Goal: Task Accomplishment & Management: Manage account settings

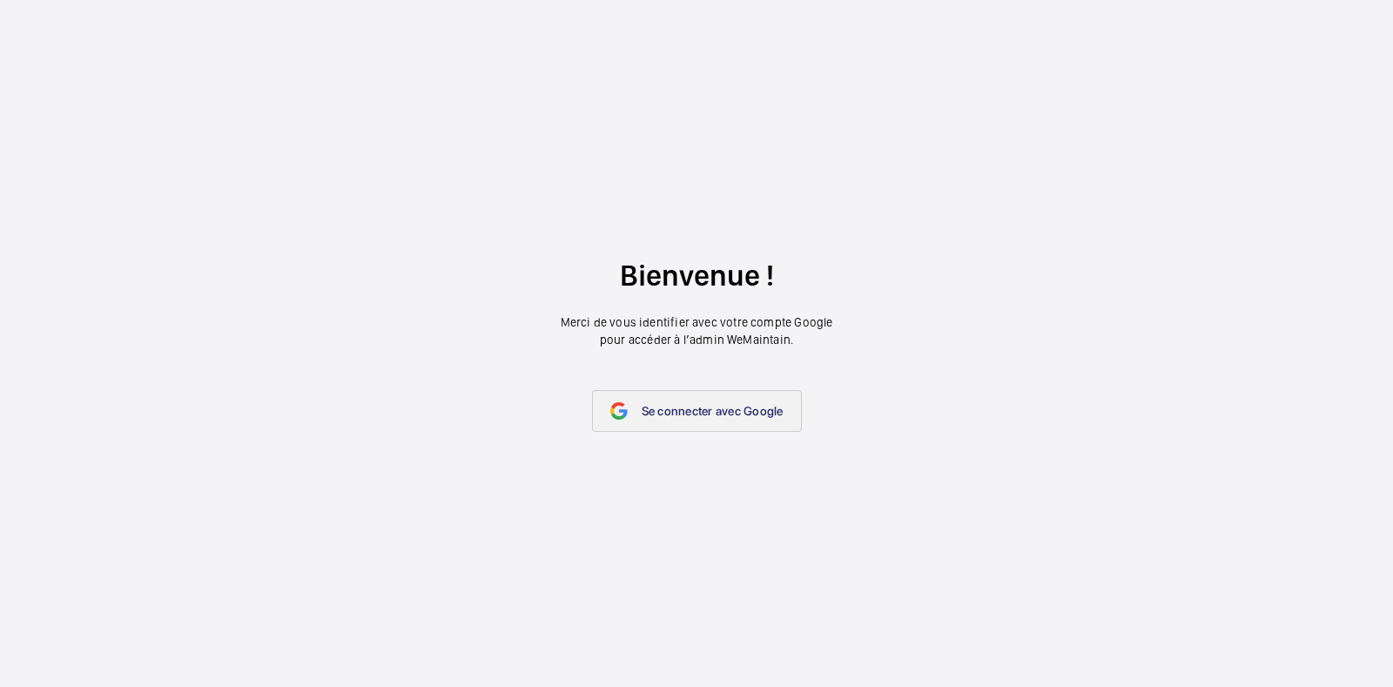
click at [744, 407] on span "Se connecter avec Google" at bounding box center [713, 411] width 142 height 14
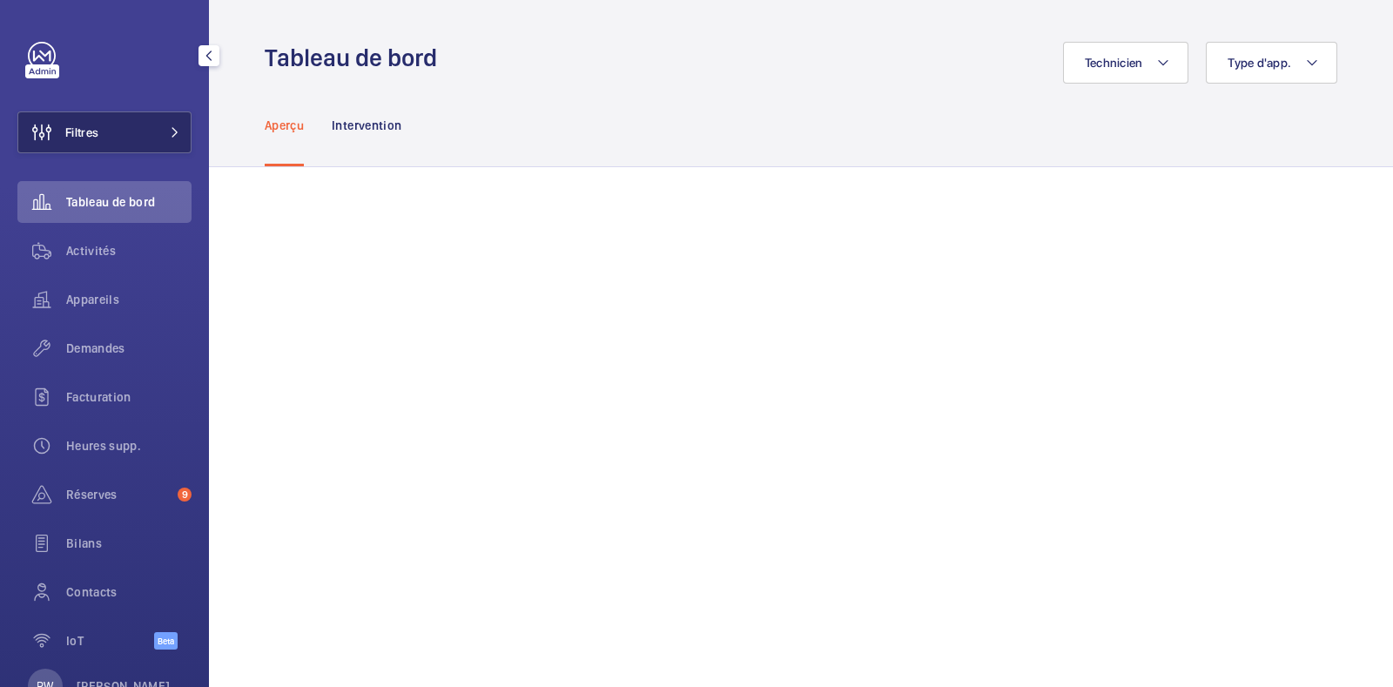
click at [133, 131] on button "Filtres" at bounding box center [104, 132] width 174 height 42
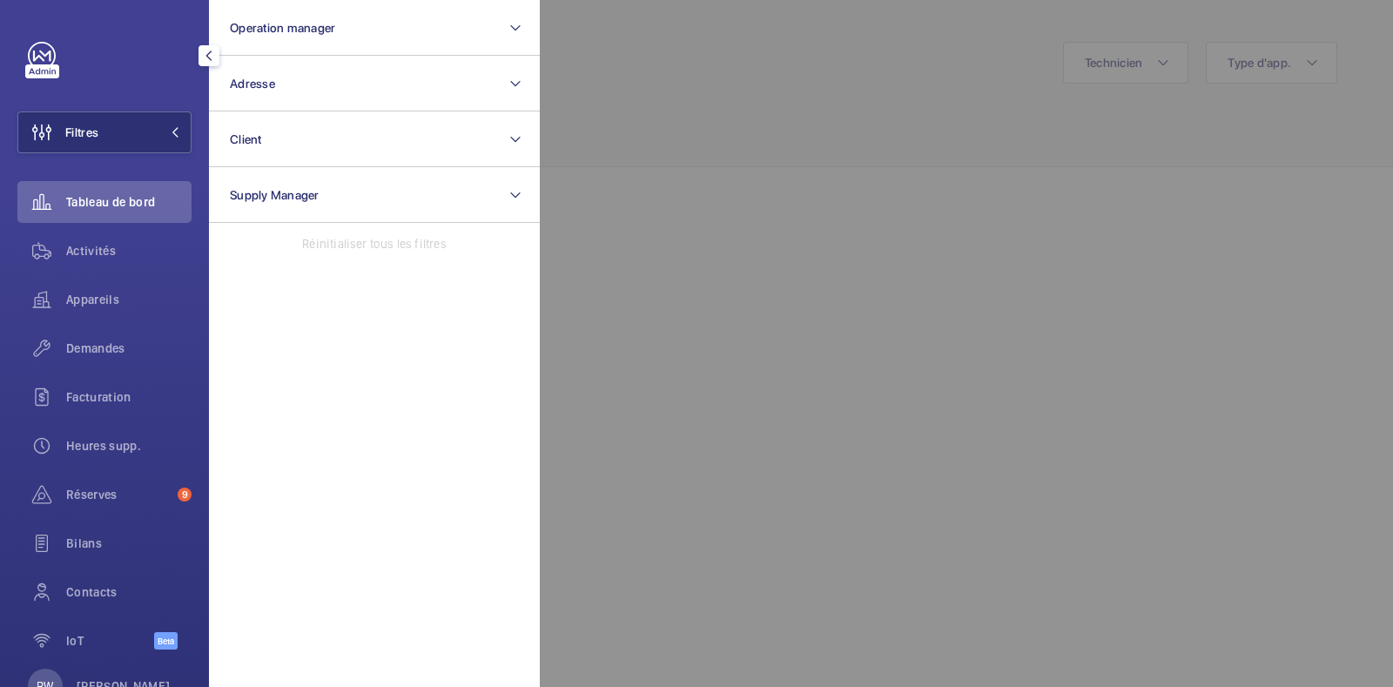
click at [631, 106] on div at bounding box center [1236, 343] width 1393 height 687
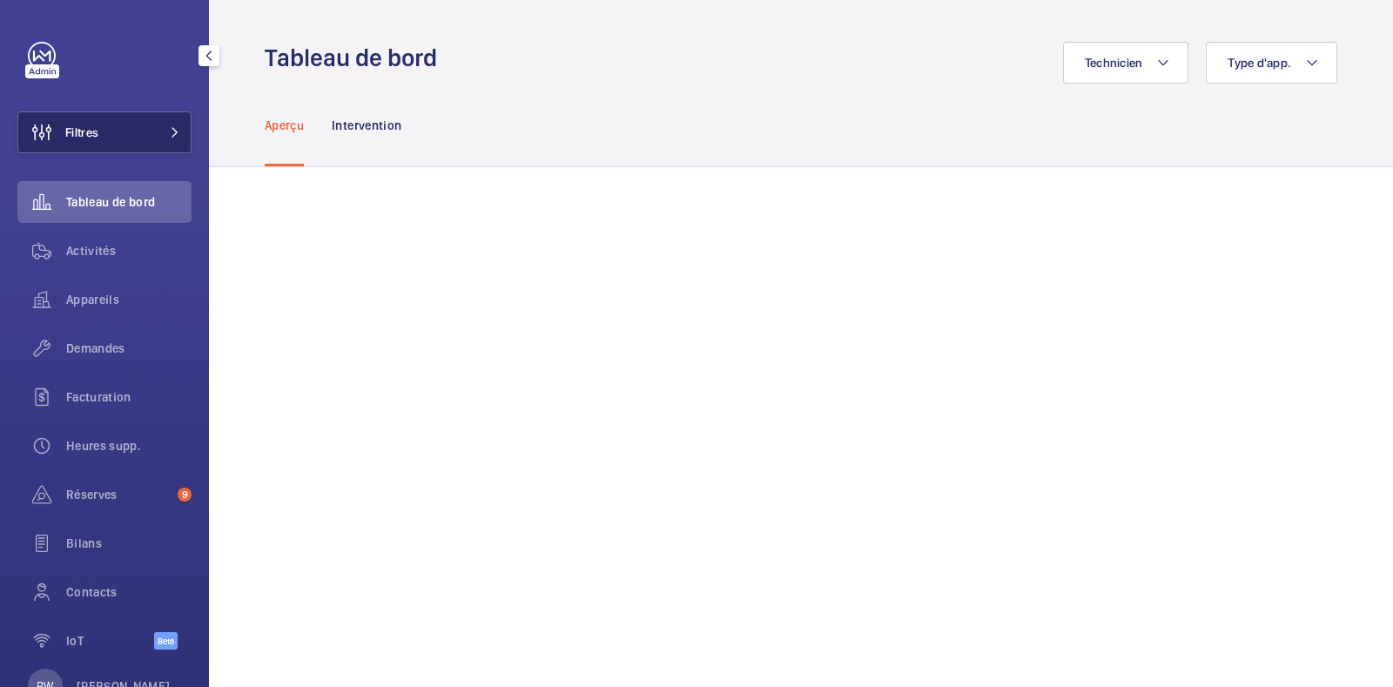
click at [131, 130] on button "Filtres" at bounding box center [104, 132] width 174 height 42
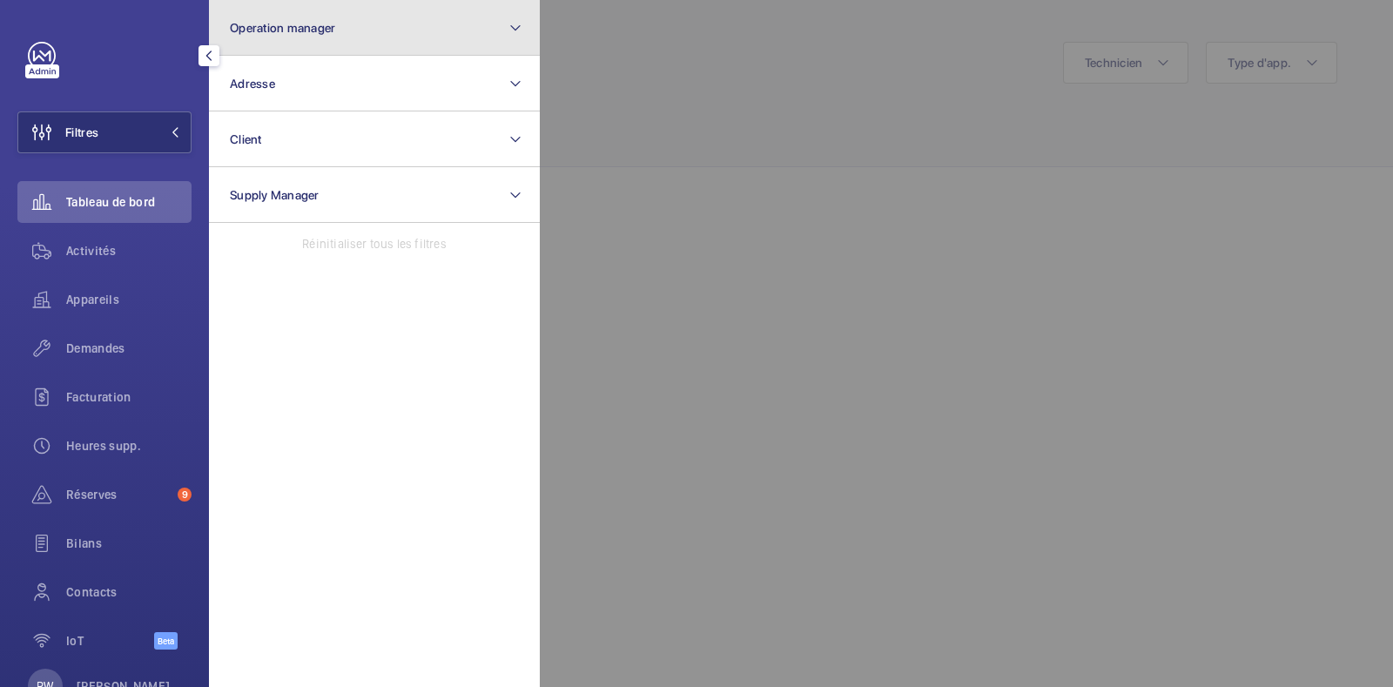
click at [300, 24] on span "Operation manager" at bounding box center [282, 28] width 105 height 14
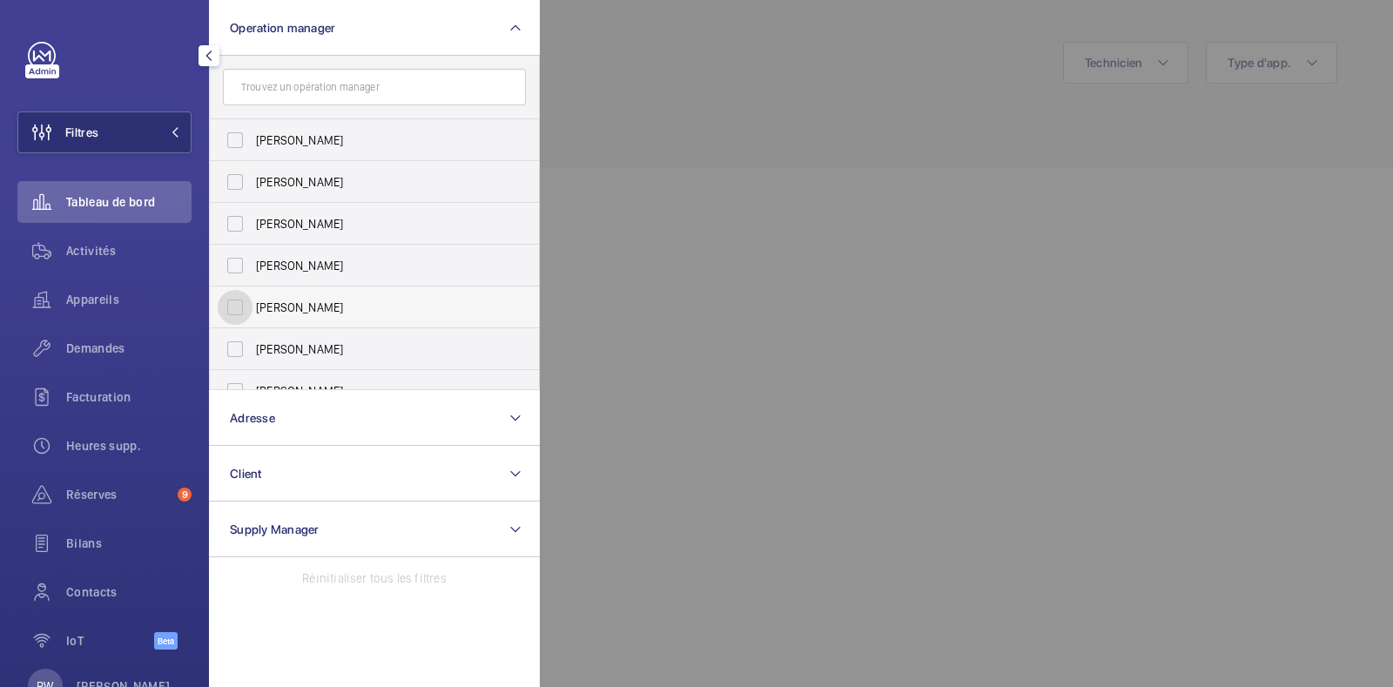
click at [239, 302] on input "[PERSON_NAME]" at bounding box center [235, 307] width 35 height 35
checkbox input "true"
click at [861, 105] on div at bounding box center [1236, 343] width 1393 height 687
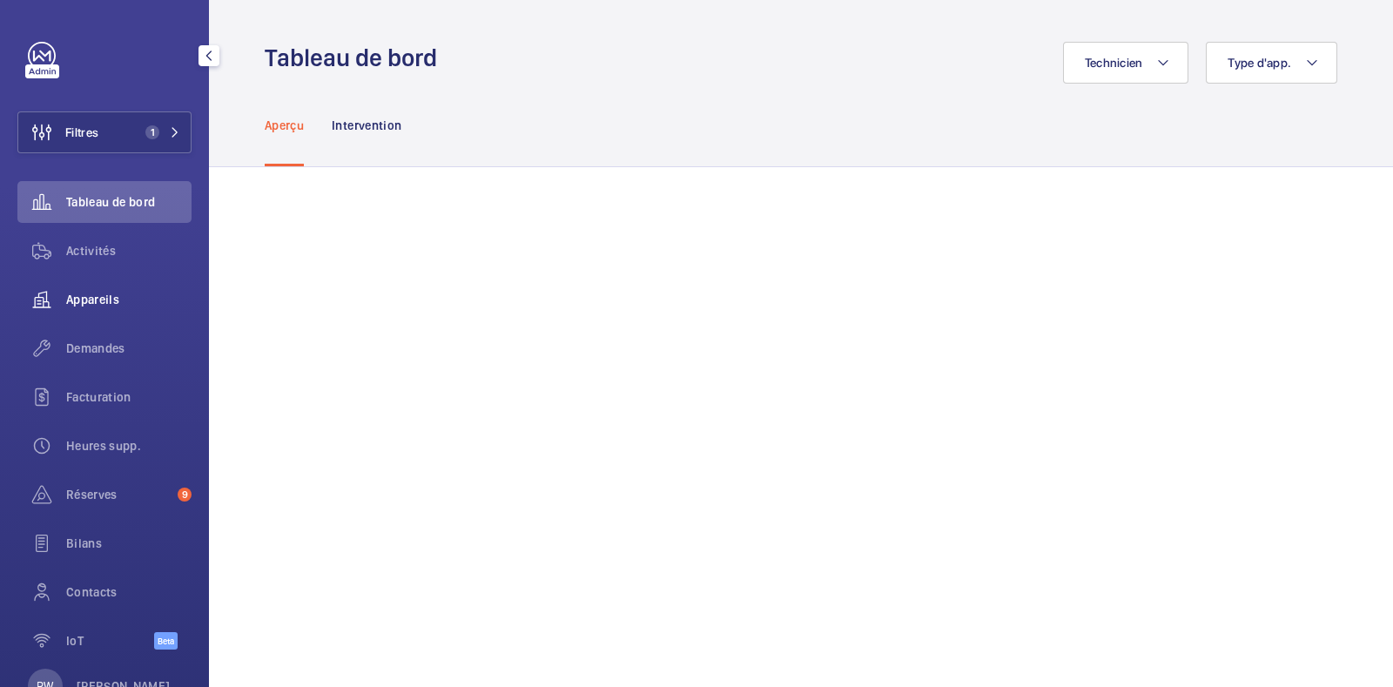
click at [77, 292] on span "Appareils" at bounding box center [128, 299] width 125 height 17
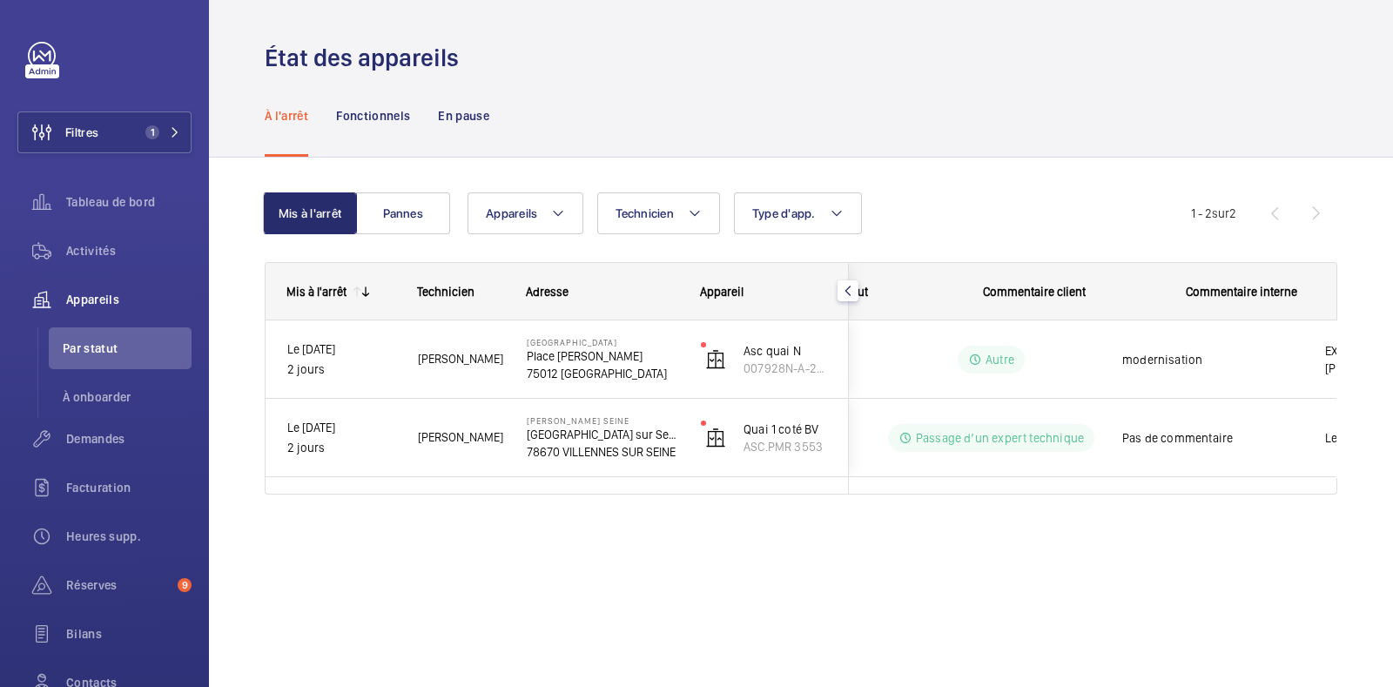
scroll to position [0, 313]
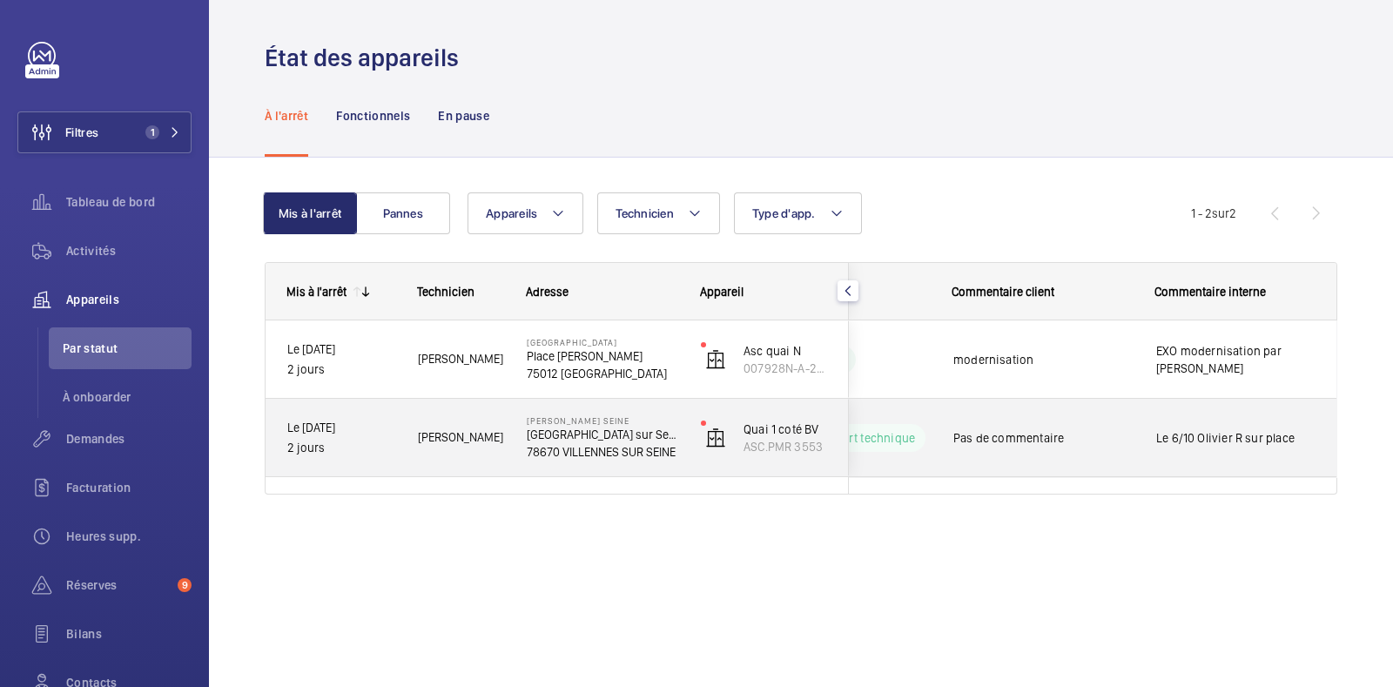
click at [1251, 435] on span "Le 6/10 Olivier R sur place" at bounding box center [1235, 437] width 159 height 17
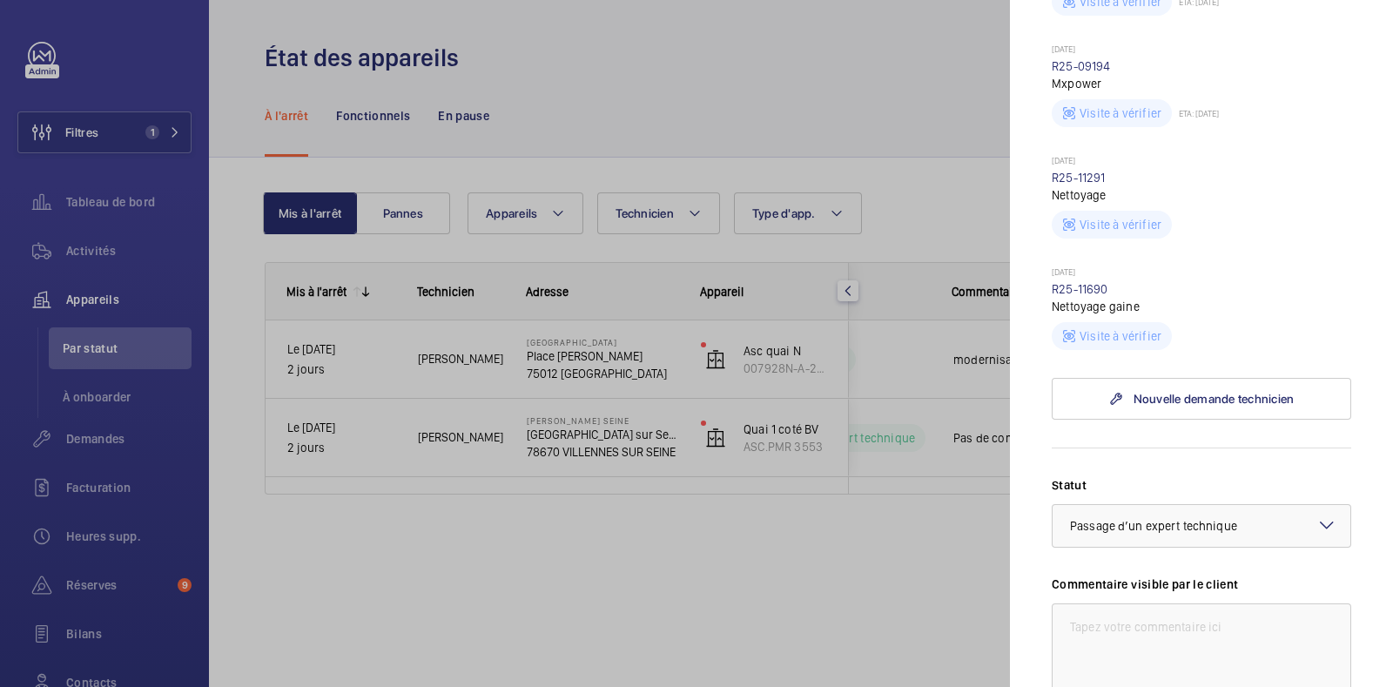
scroll to position [749, 0]
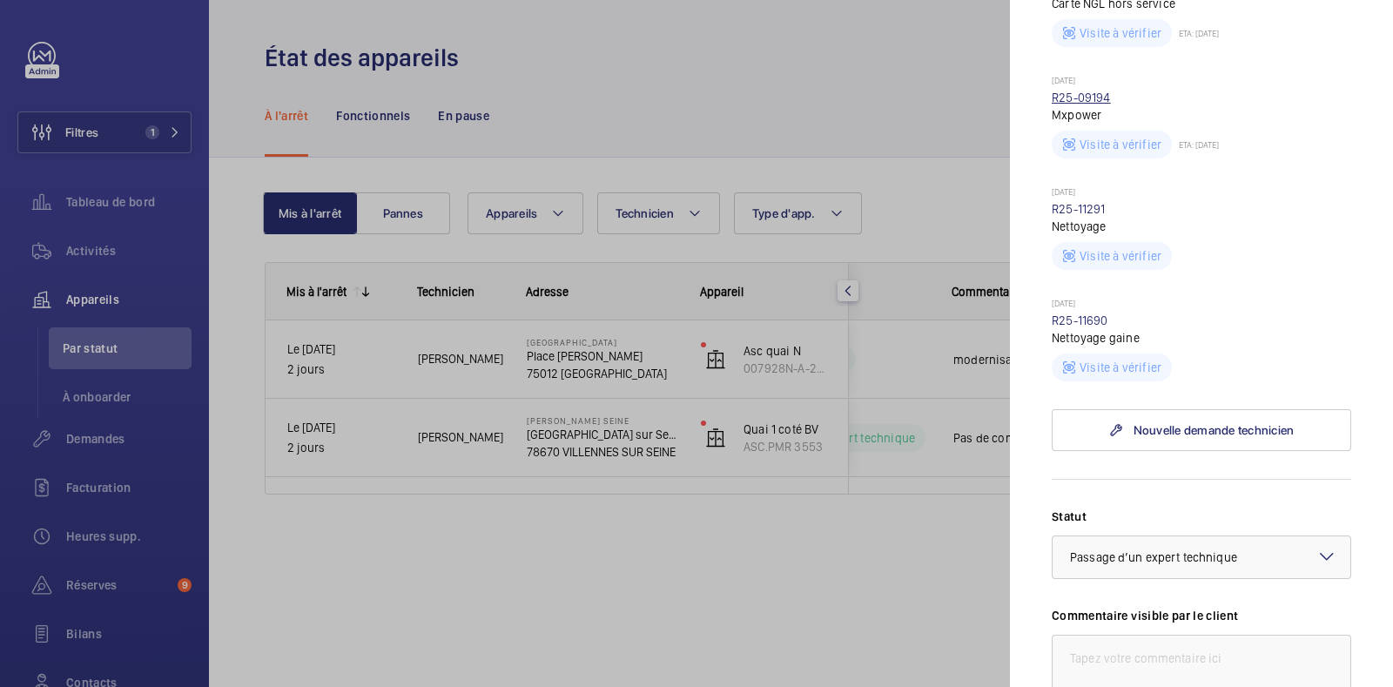
click at [1076, 104] on link "R25-09194" at bounding box center [1081, 98] width 59 height 14
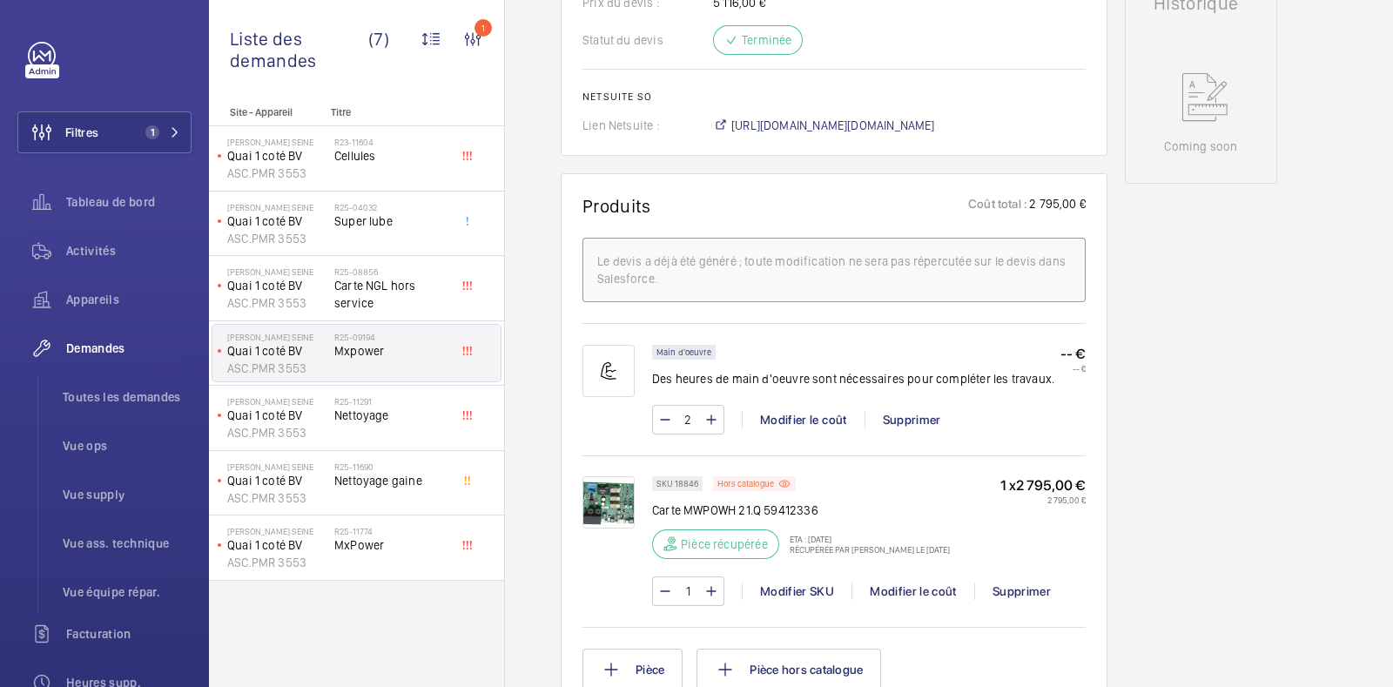
scroll to position [979, 0]
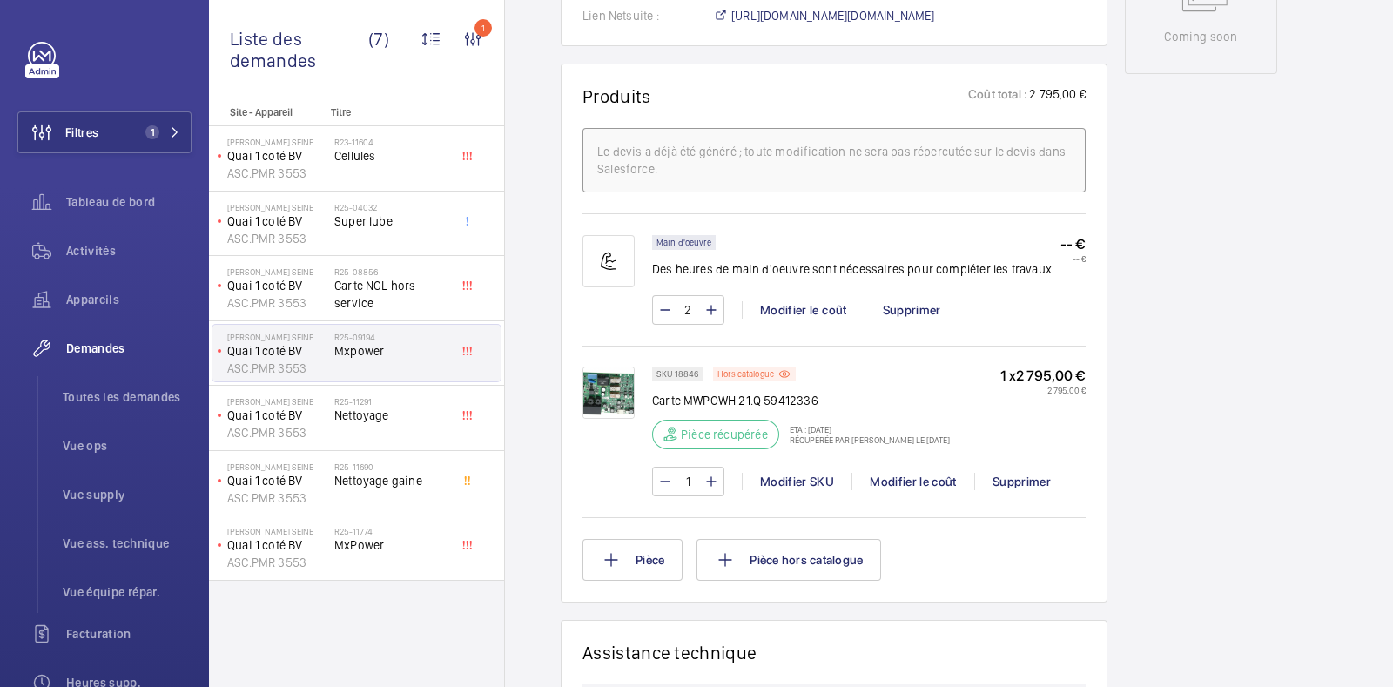
click at [614, 388] on img at bounding box center [608, 392] width 52 height 52
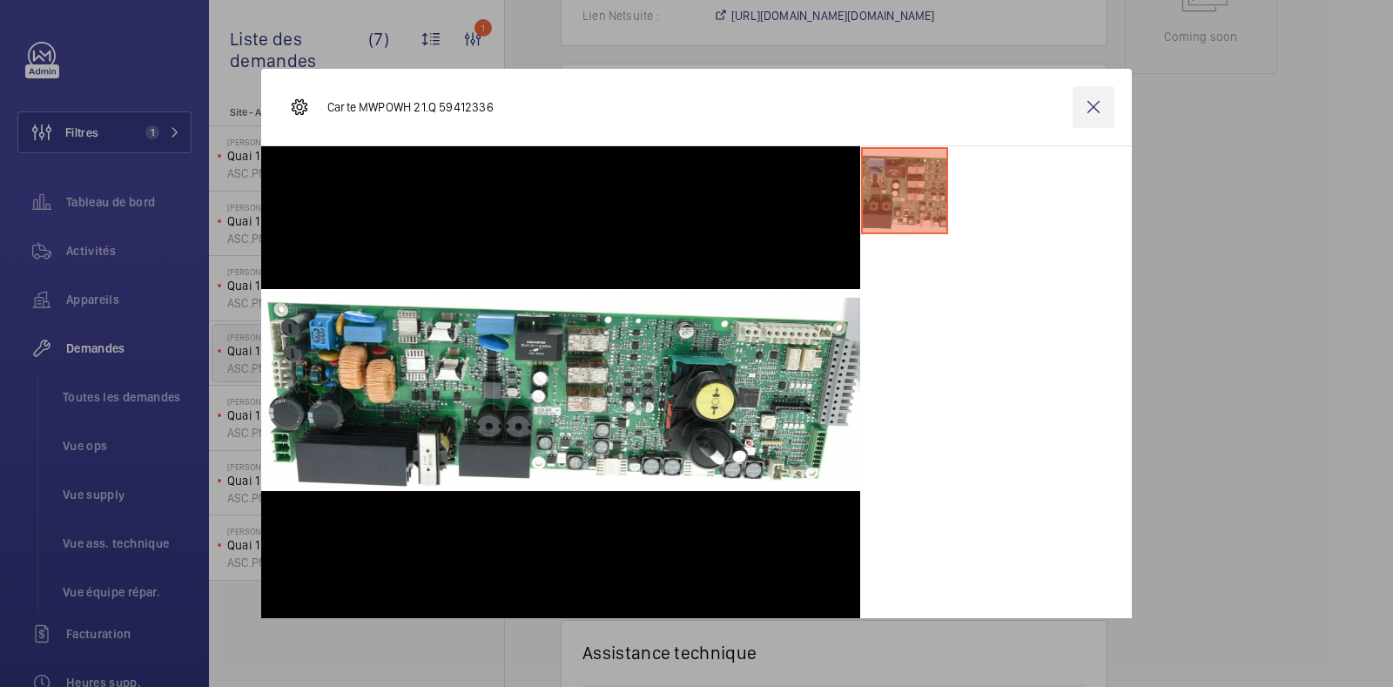
click at [1078, 104] on wm-front-icon-button at bounding box center [1094, 107] width 42 height 42
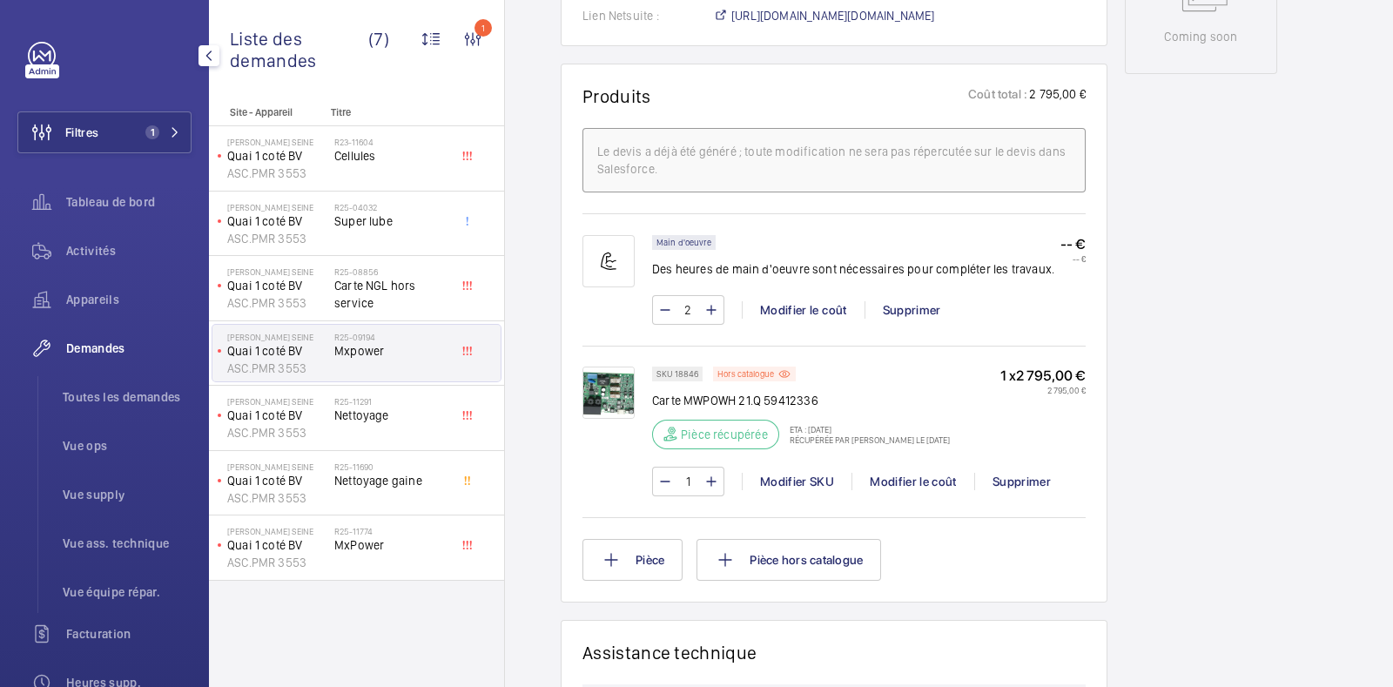
click at [39, 73] on div at bounding box center [42, 71] width 34 height 14
click at [76, 50] on div at bounding box center [110, 56] width 164 height 28
click at [44, 63] on link at bounding box center [42, 56] width 28 height 28
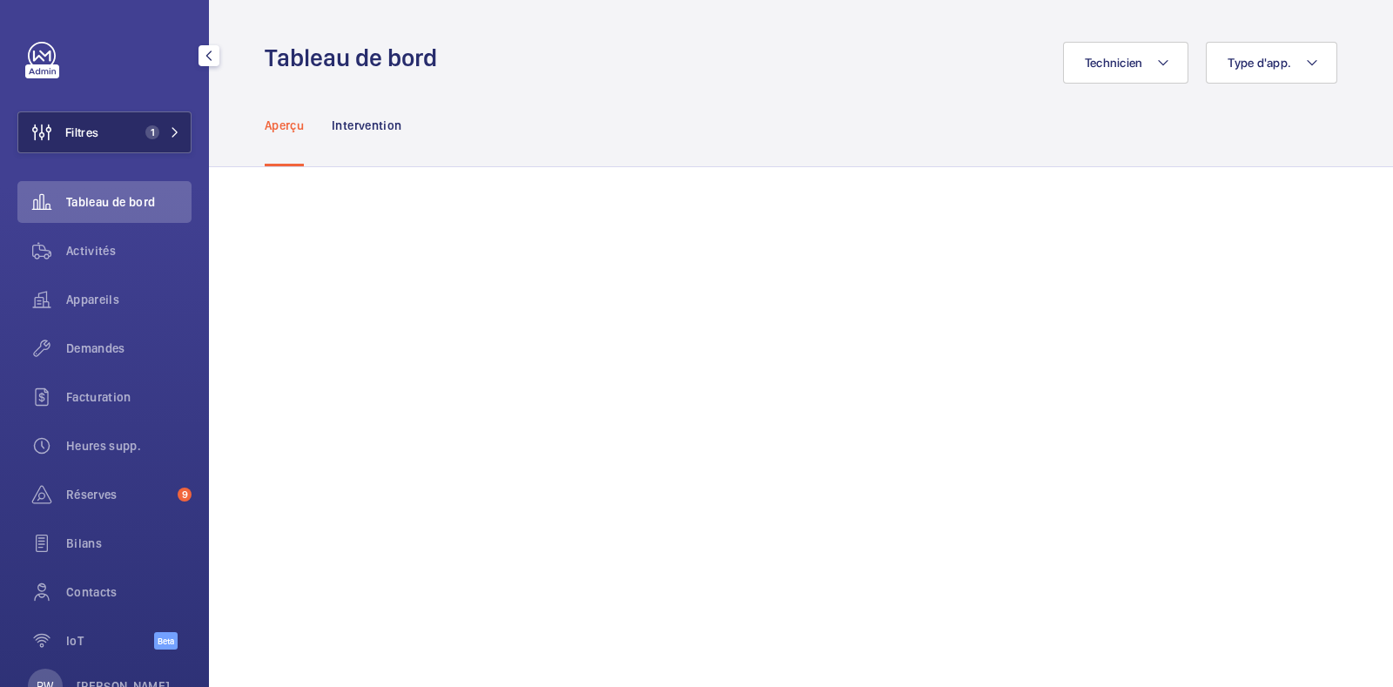
click at [107, 132] on button "Filtres 1" at bounding box center [104, 132] width 174 height 42
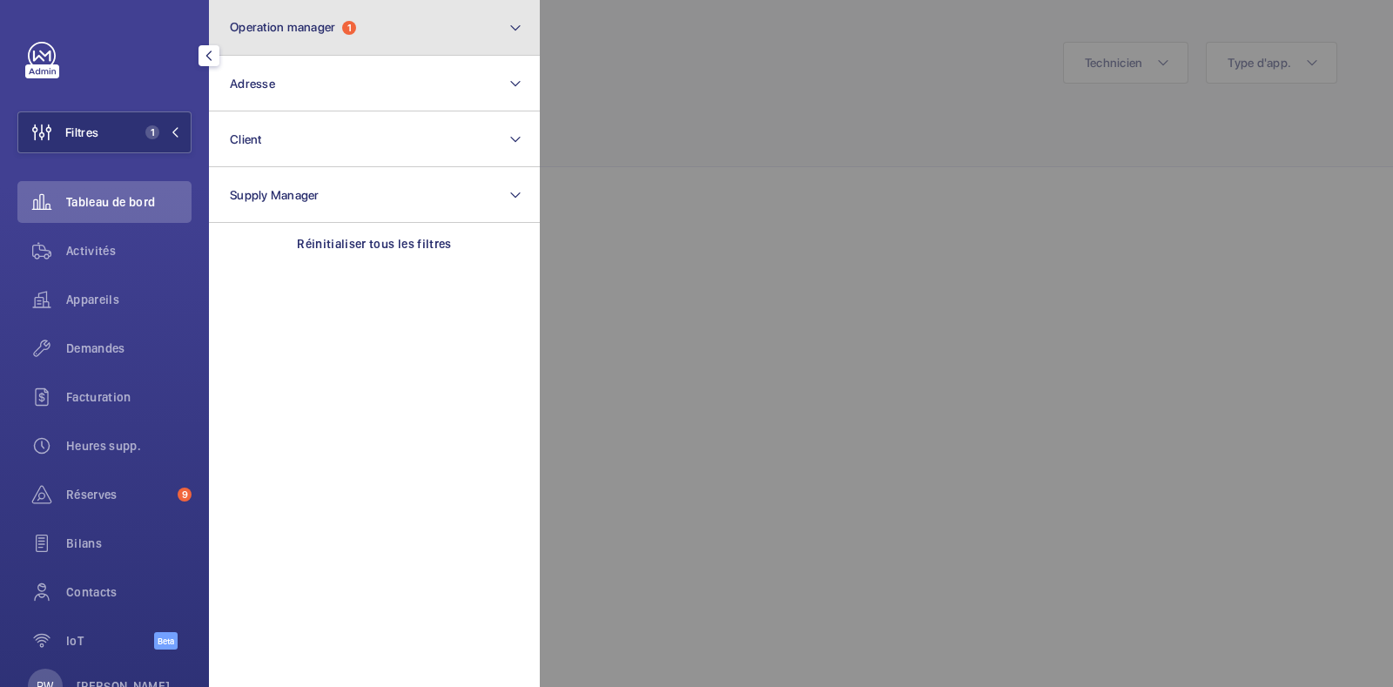
click at [326, 38] on button "Operation manager 1" at bounding box center [374, 28] width 331 height 56
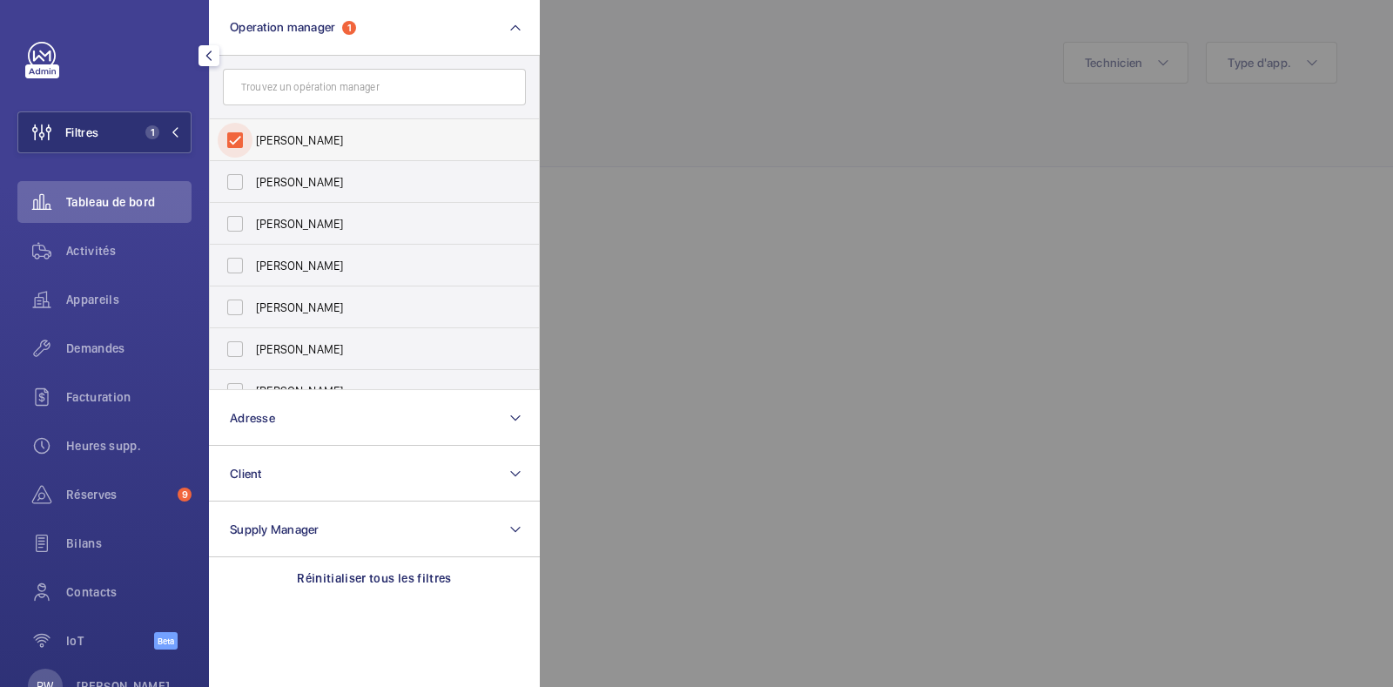
click at [226, 127] on input "[PERSON_NAME]" at bounding box center [235, 140] width 35 height 35
checkbox input "false"
click at [767, 107] on div at bounding box center [1236, 343] width 1393 height 687
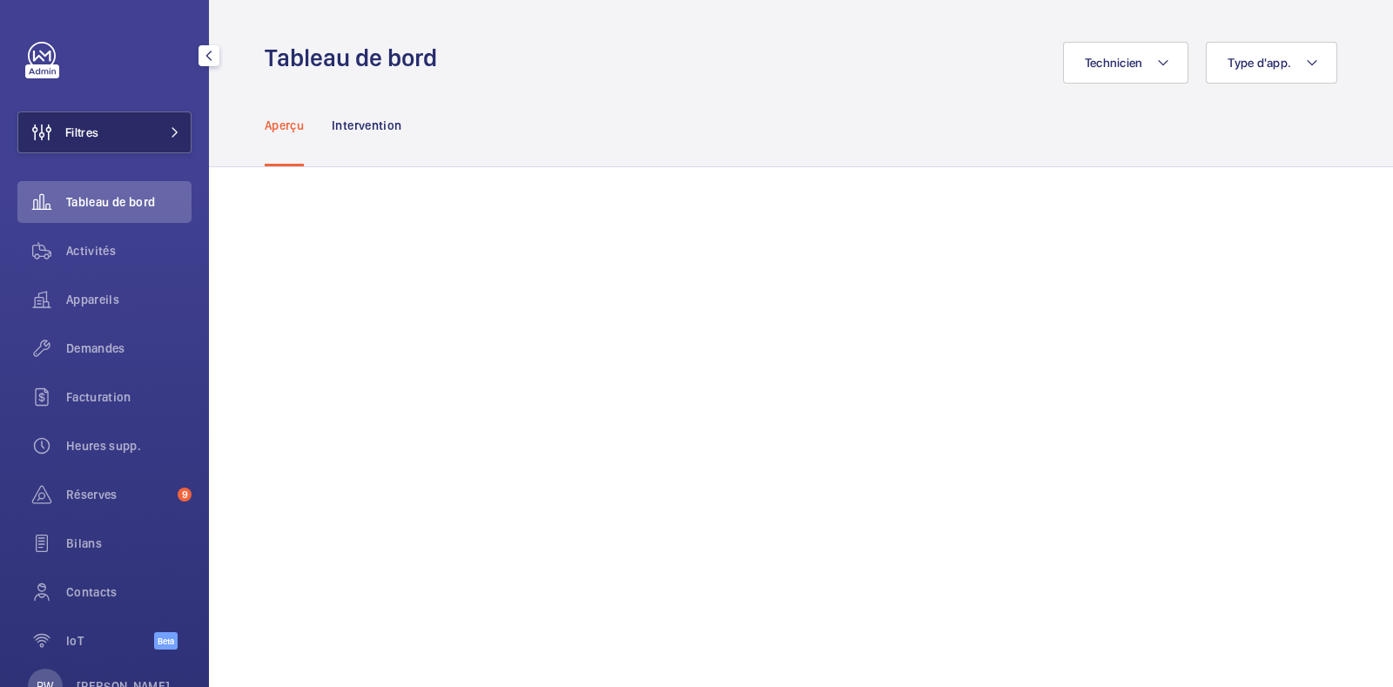
click at [131, 140] on button "Filtres" at bounding box center [104, 132] width 174 height 42
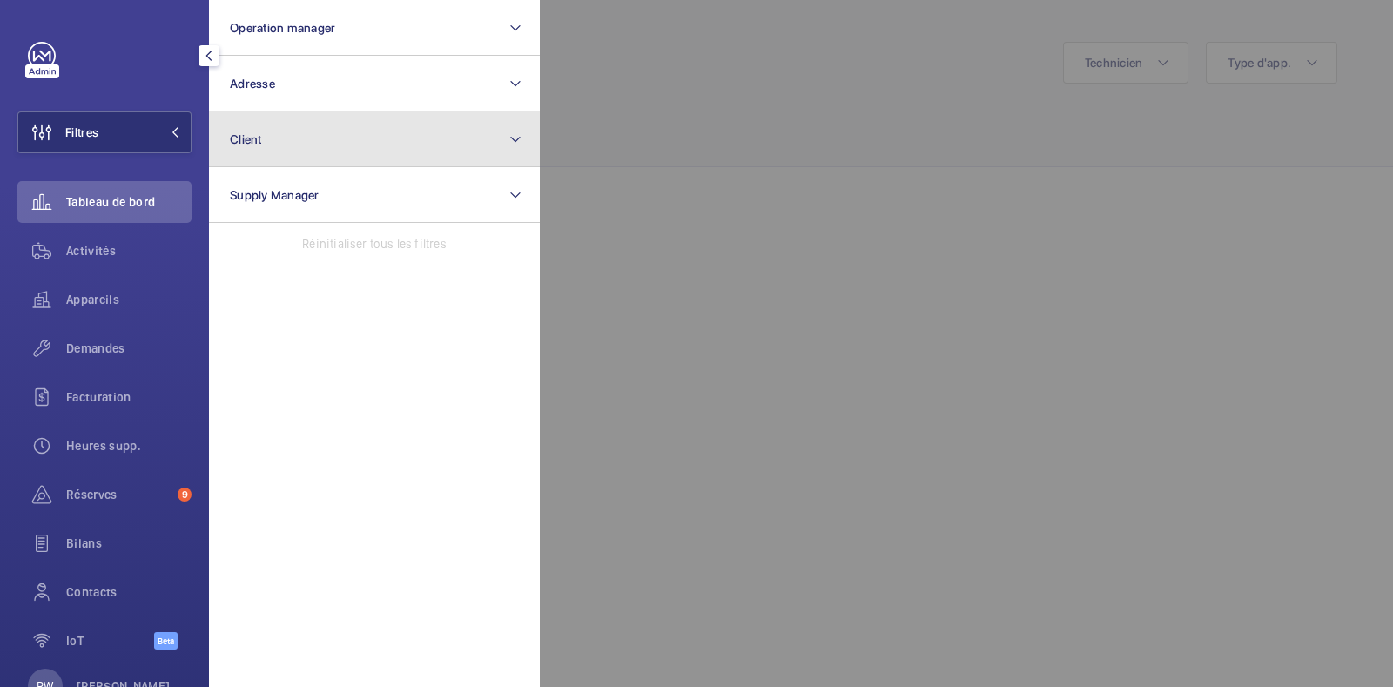
click at [287, 142] on button "Client" at bounding box center [374, 139] width 331 height 56
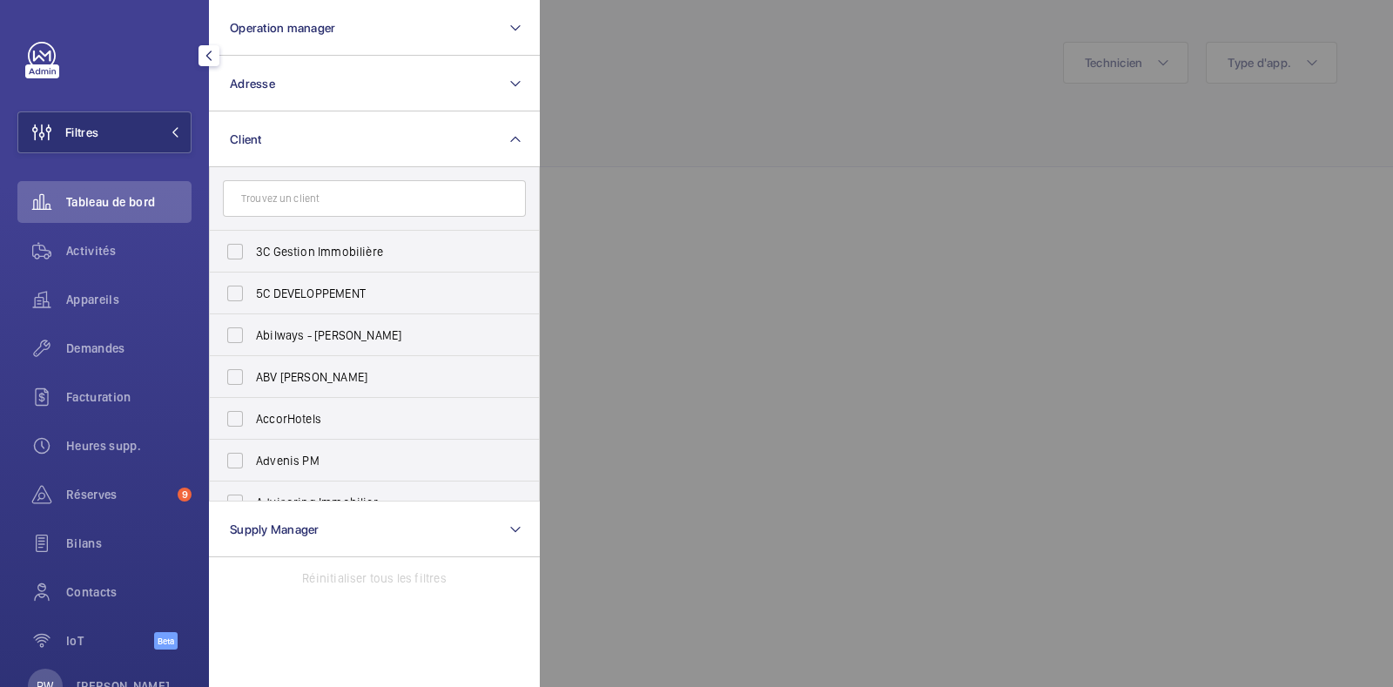
click at [279, 193] on input "text" at bounding box center [374, 198] width 303 height 37
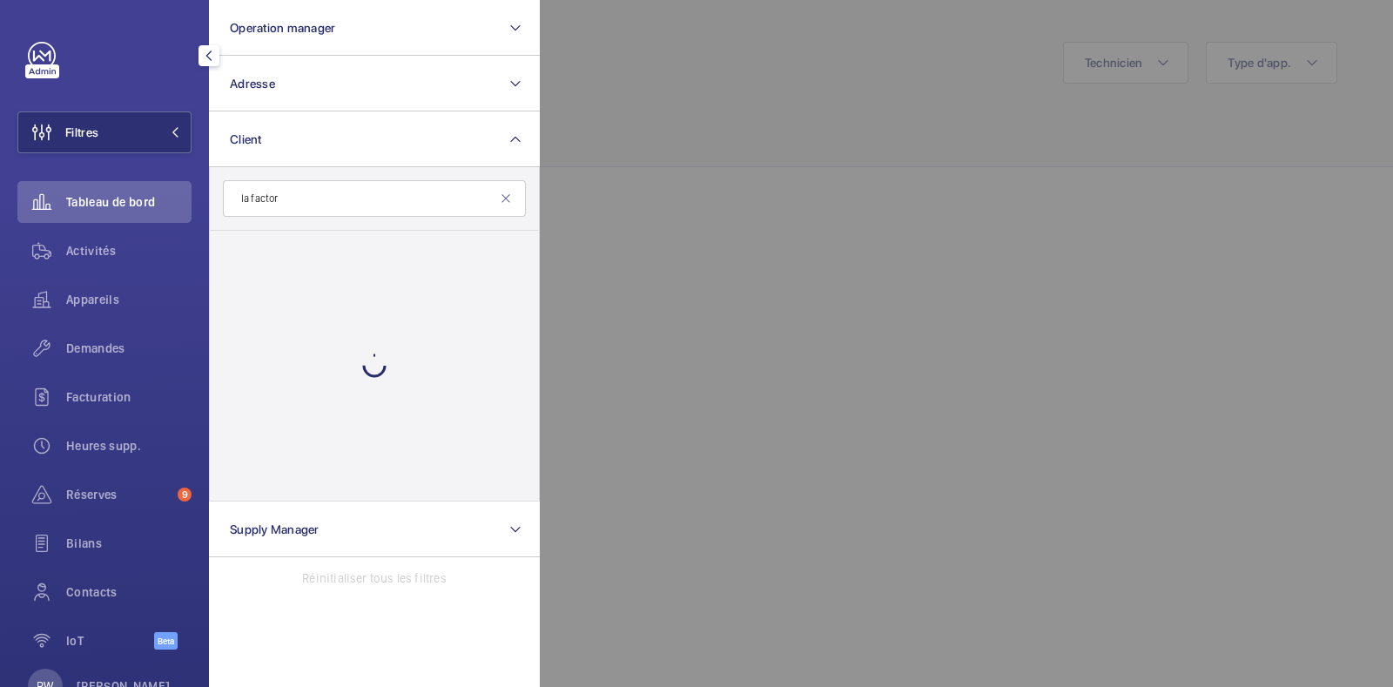
type input "la factory"
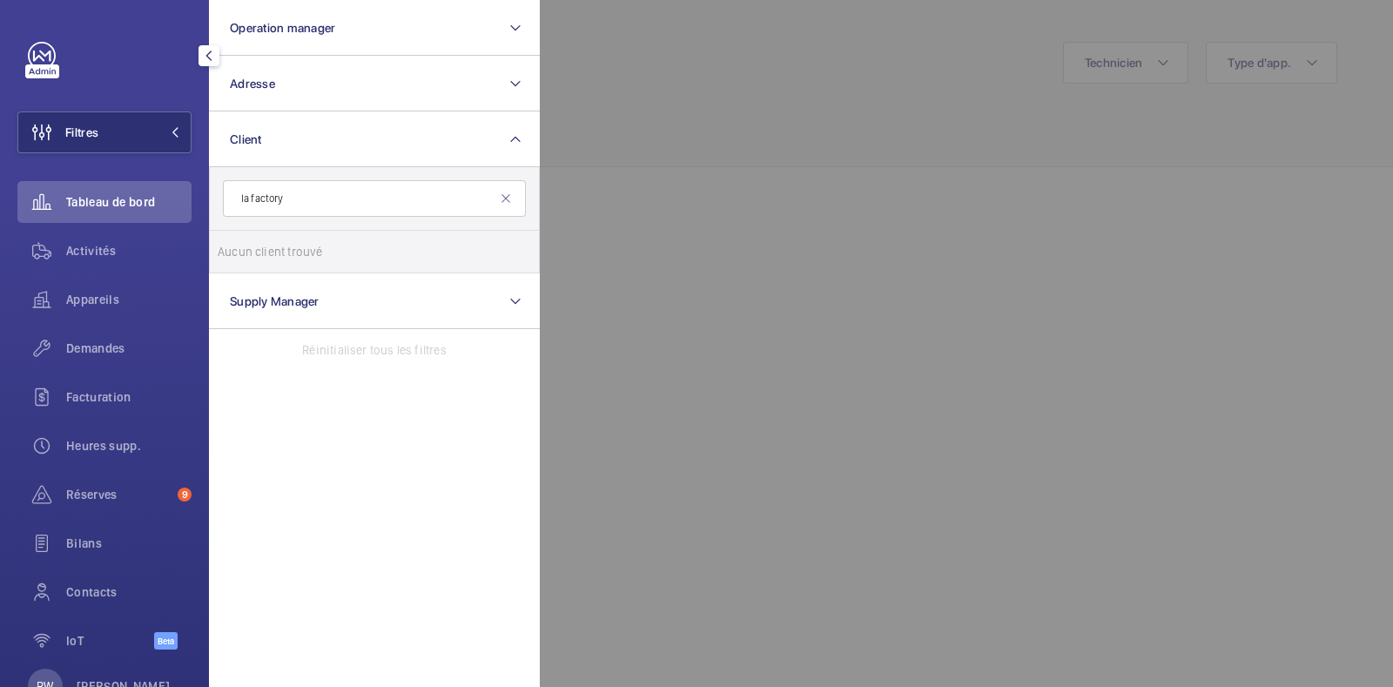
drag, startPoint x: 306, startPoint y: 198, endPoint x: 233, endPoint y: 193, distance: 72.4
click at [233, 193] on input "la factory" at bounding box center [374, 198] width 303 height 37
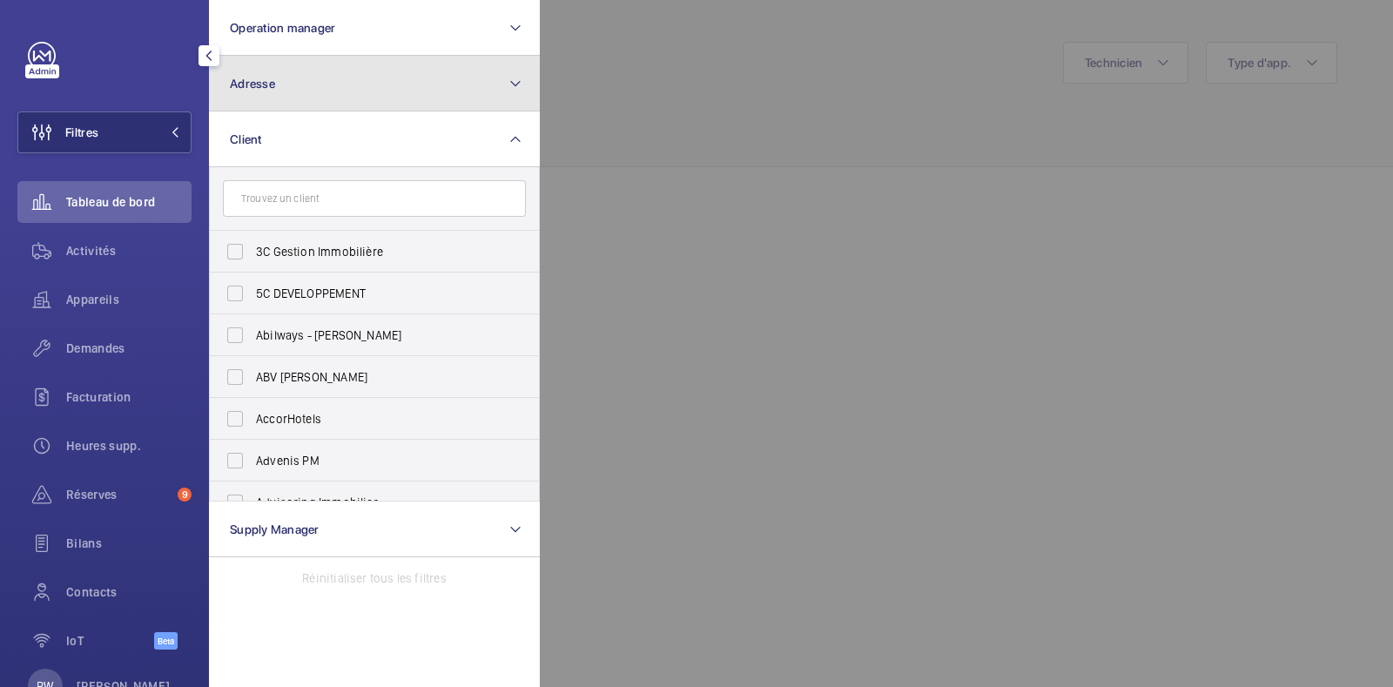
click at [287, 91] on button "Adresse" at bounding box center [374, 84] width 331 height 56
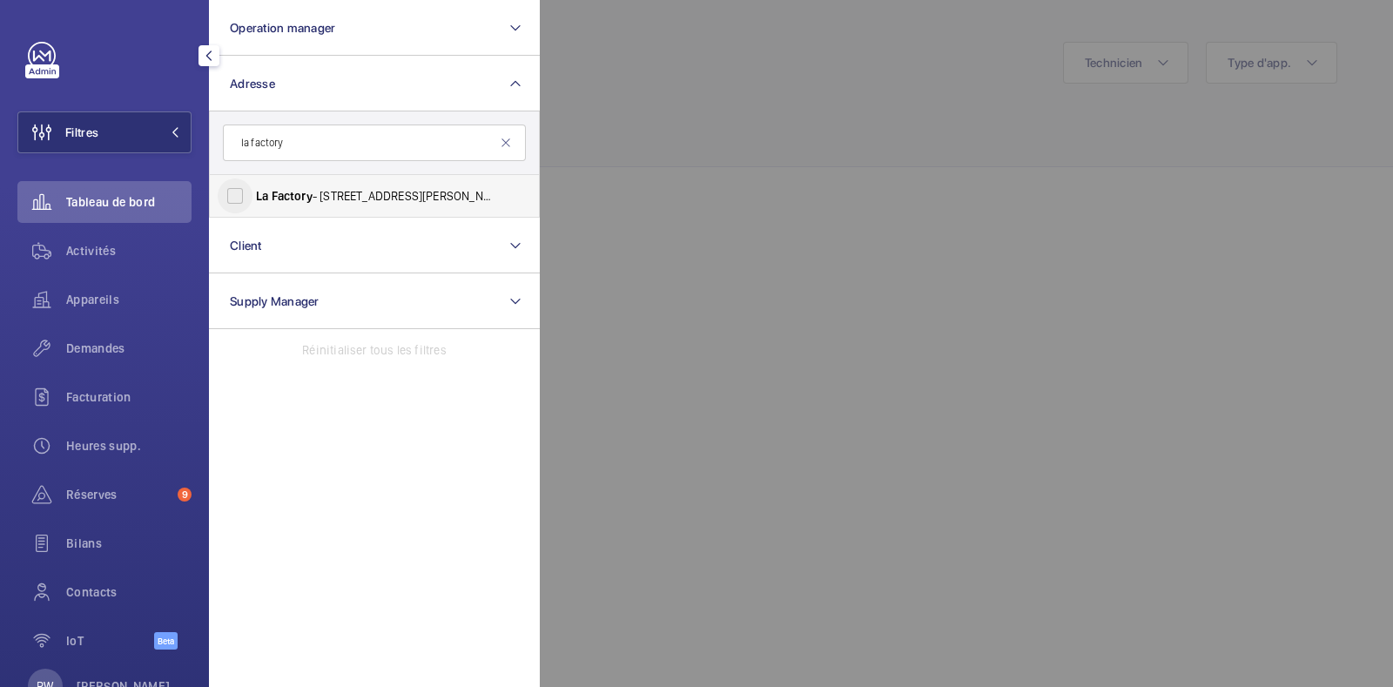
type input "la factory"
drag, startPoint x: 222, startPoint y: 189, endPoint x: 253, endPoint y: 187, distance: 31.4
click at [225, 190] on input "La Factory - [STREET_ADDRESS][PERSON_NAME]" at bounding box center [235, 195] width 35 height 35
checkbox input "true"
click at [891, 96] on div at bounding box center [1236, 343] width 1393 height 687
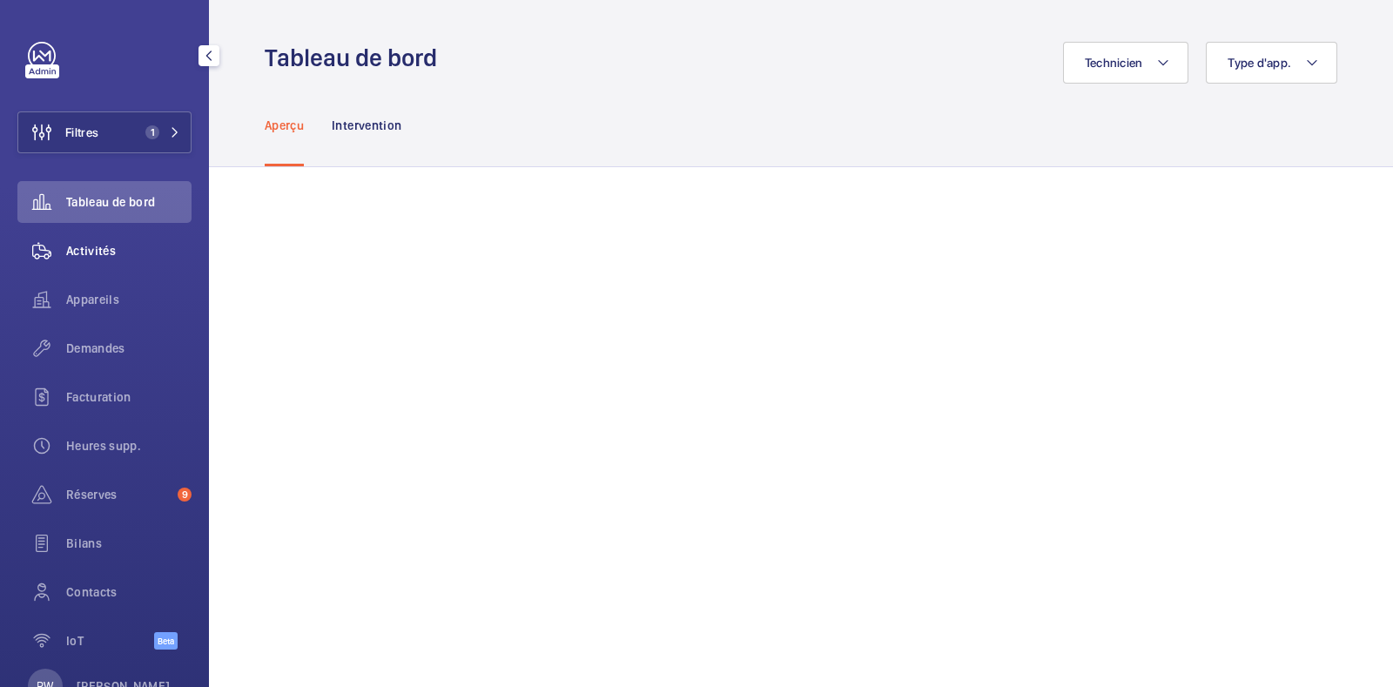
click at [104, 250] on span "Activités" at bounding box center [128, 250] width 125 height 17
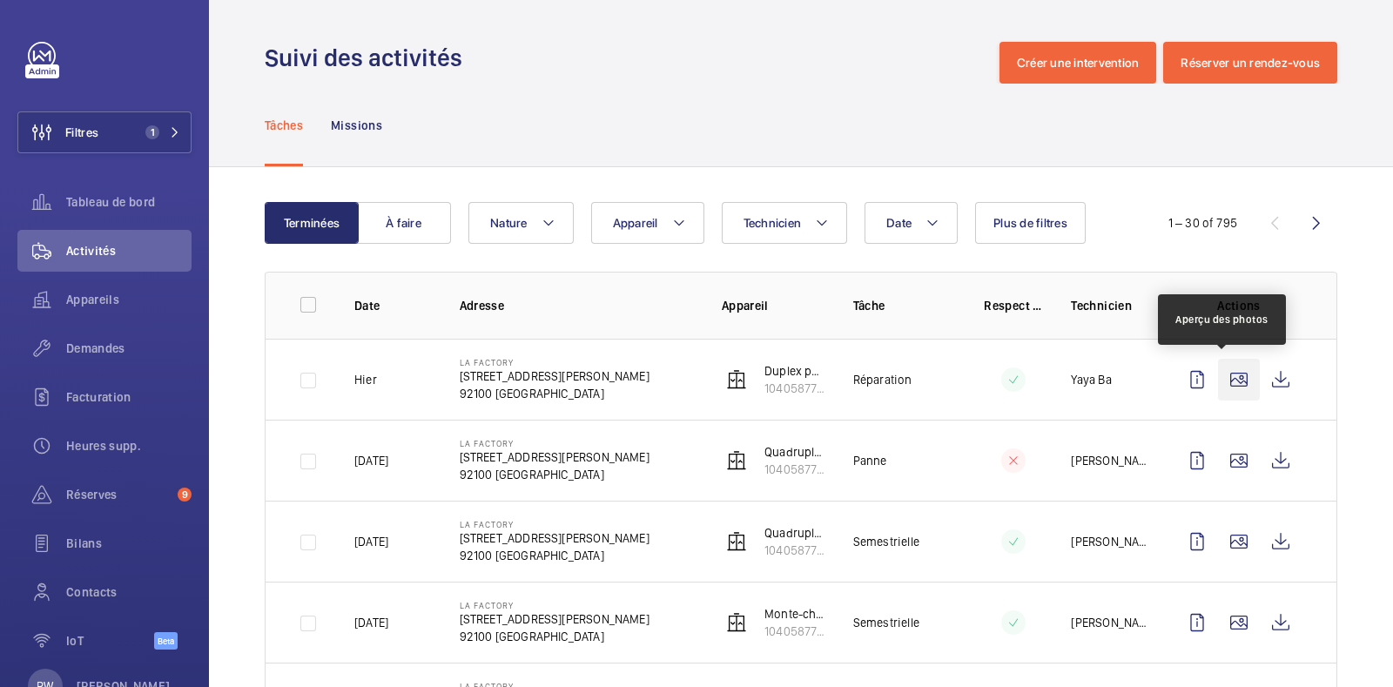
click at [1223, 379] on wm-front-icon-button at bounding box center [1239, 380] width 42 height 42
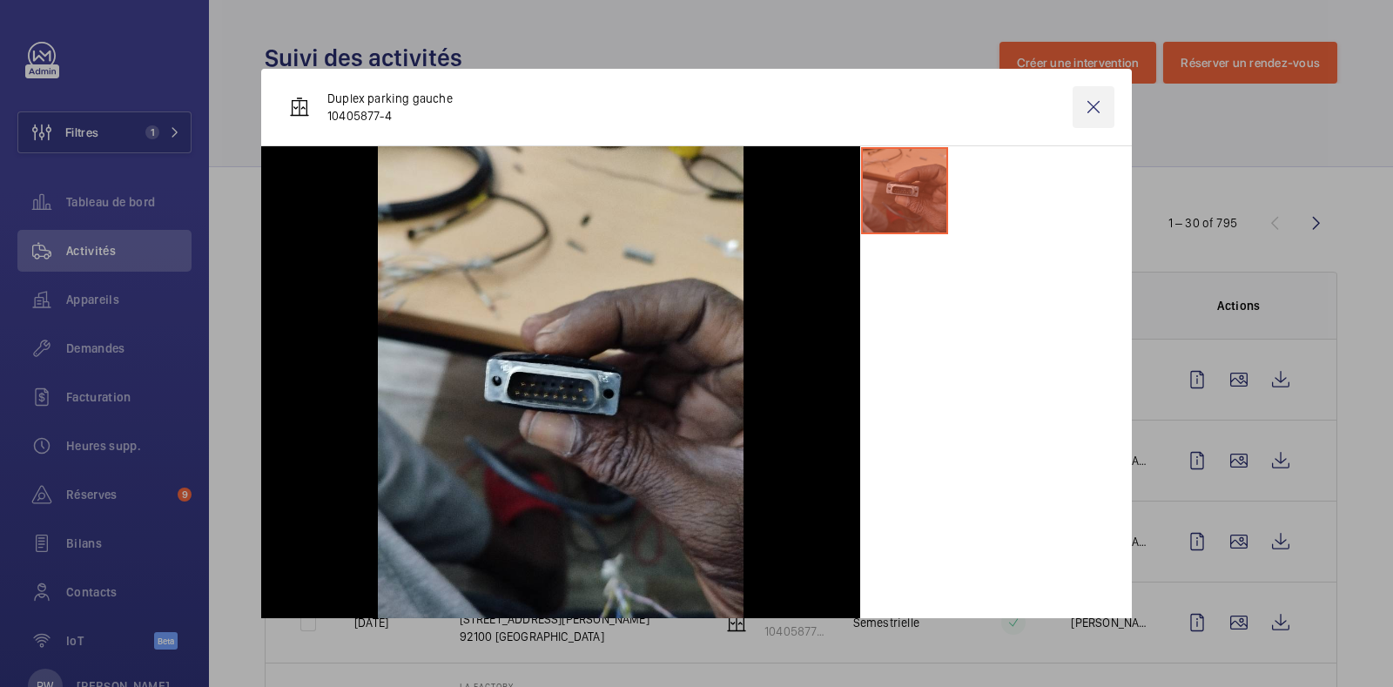
click at [1079, 110] on wm-front-icon-button at bounding box center [1094, 107] width 42 height 42
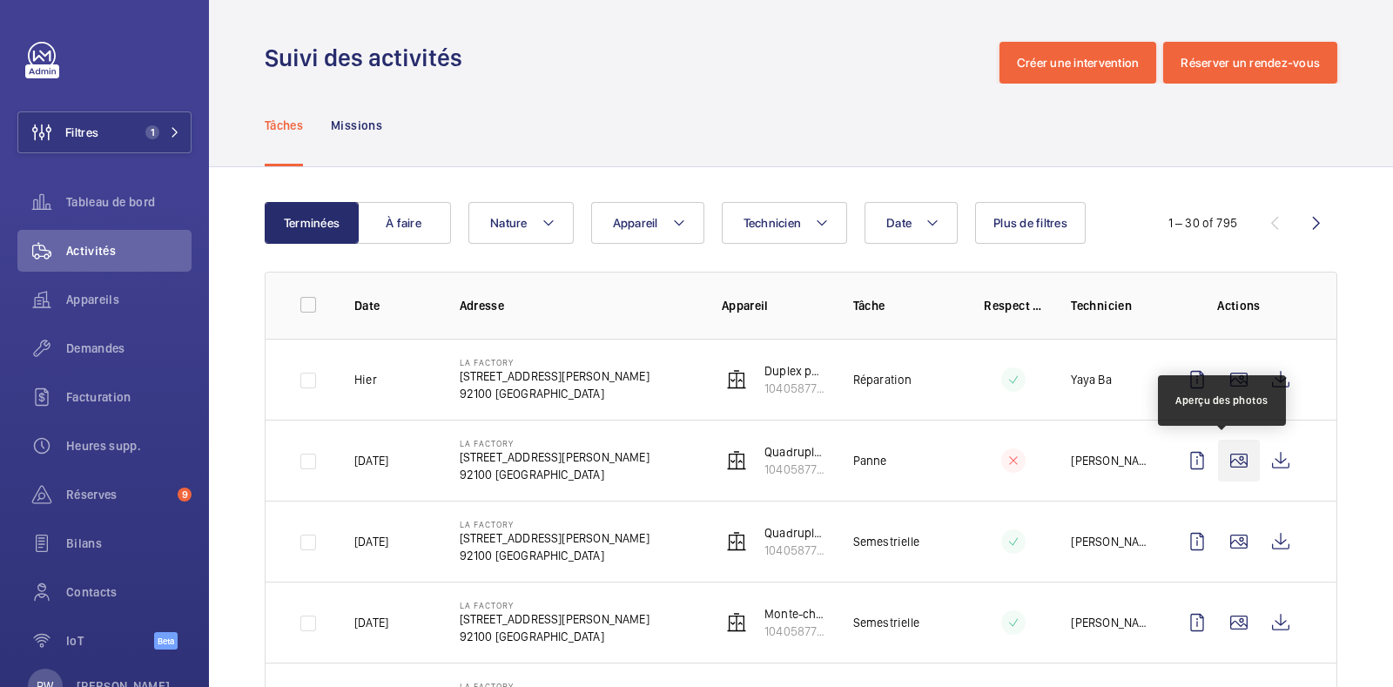
click at [1219, 459] on wm-front-icon-button at bounding box center [1239, 461] width 42 height 42
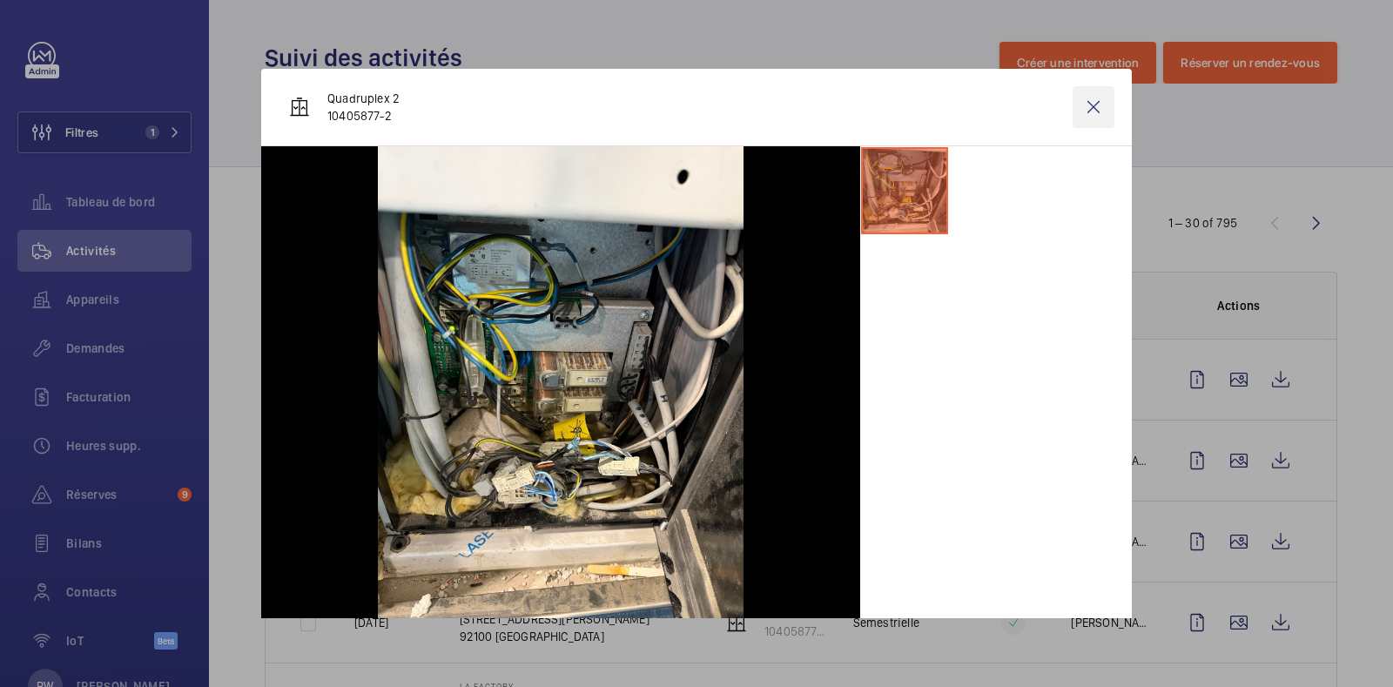
click at [1077, 121] on wm-front-icon-button at bounding box center [1094, 107] width 42 height 42
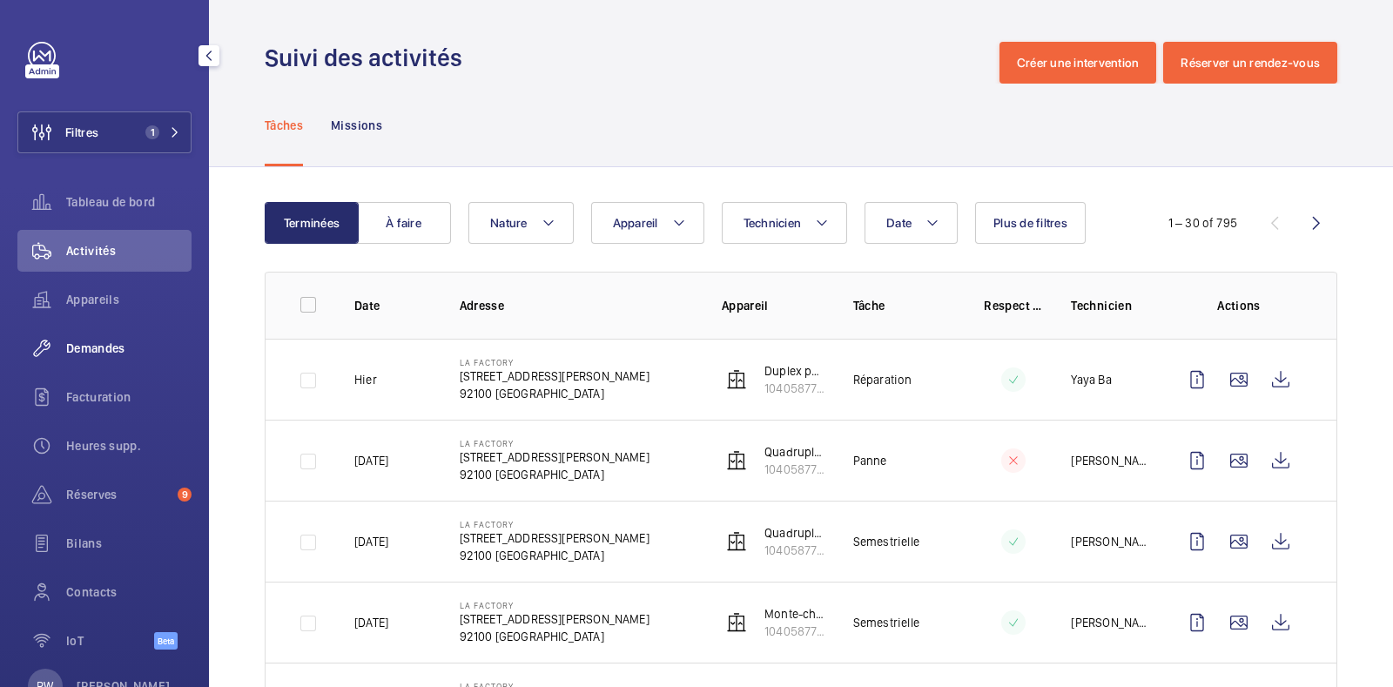
click at [93, 346] on span "Demandes" at bounding box center [128, 348] width 125 height 17
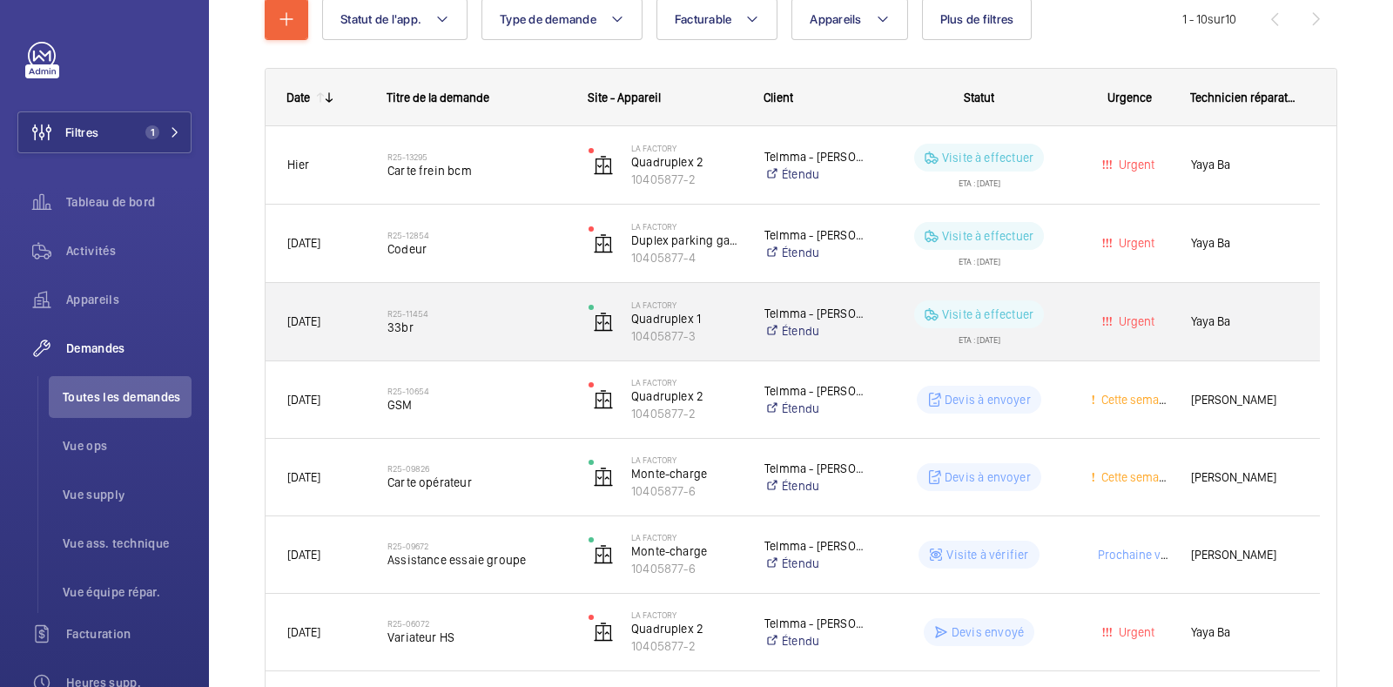
scroll to position [326, 0]
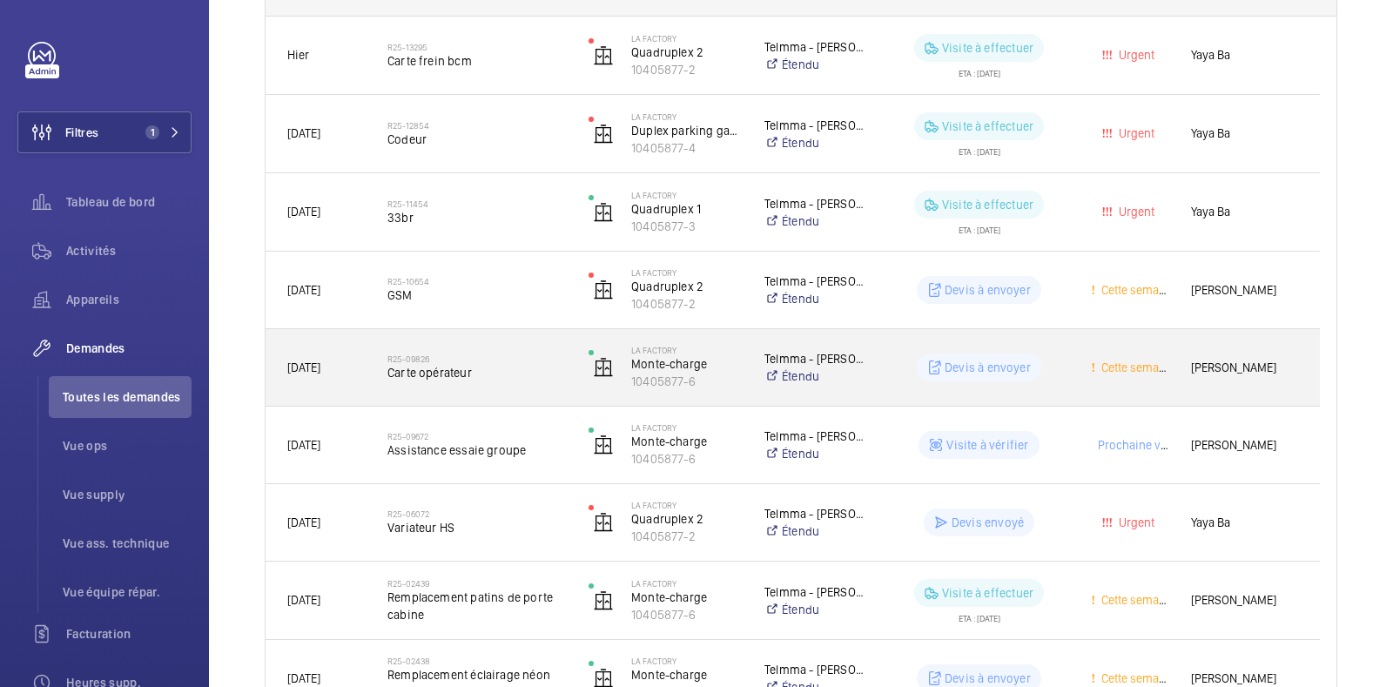
click at [1011, 368] on p "Devis à envoyer" at bounding box center [988, 367] width 86 height 17
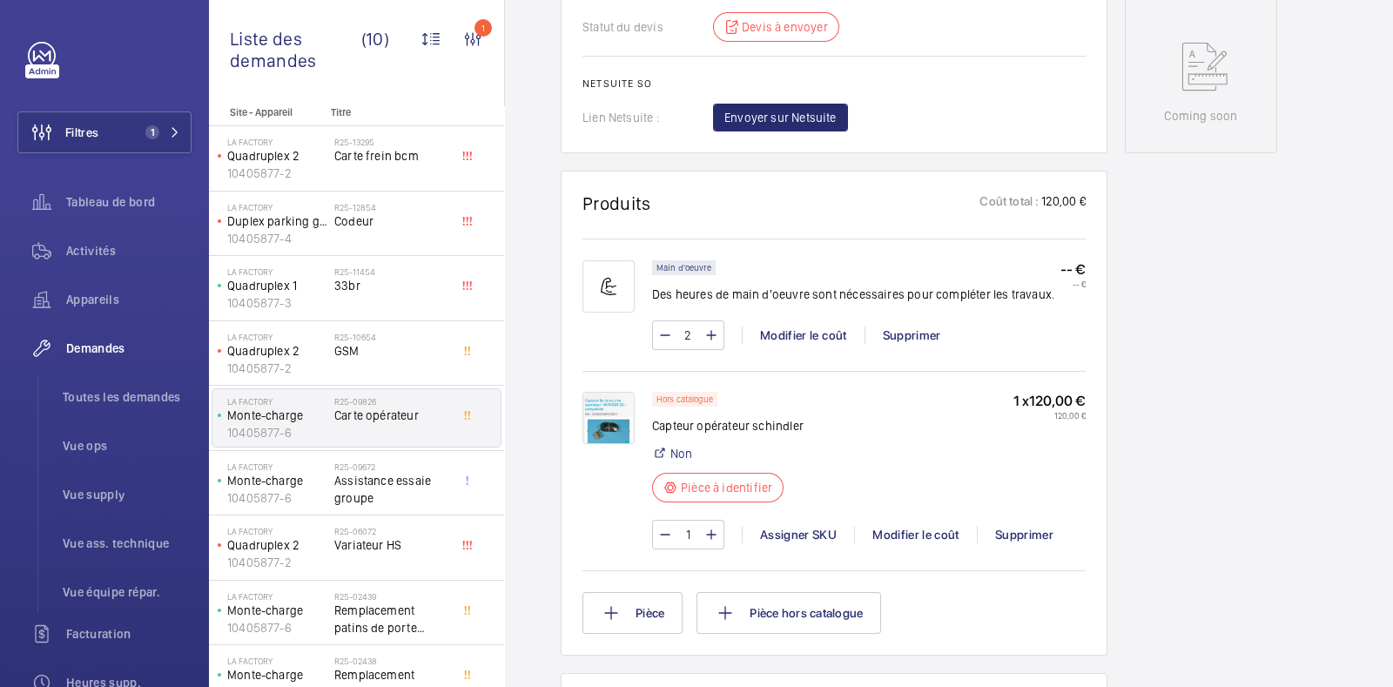
scroll to position [887, 0]
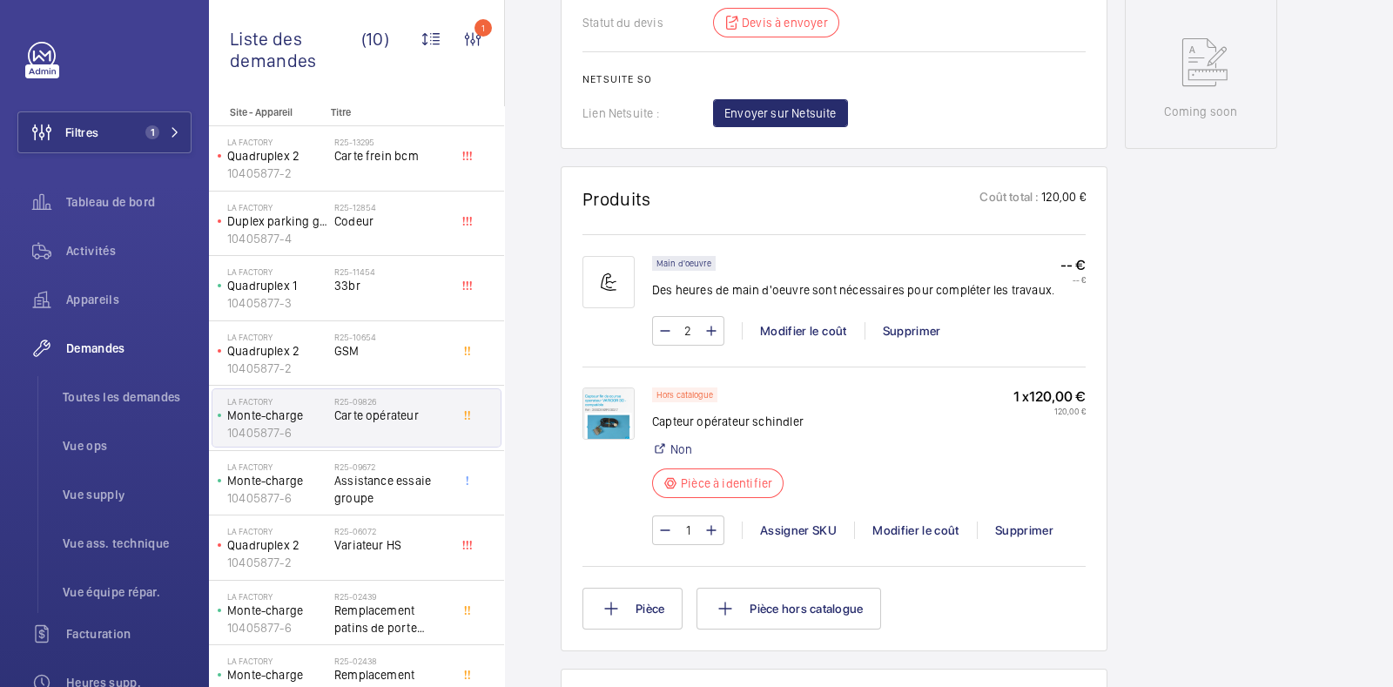
click at [607, 440] on img at bounding box center [608, 413] width 52 height 52
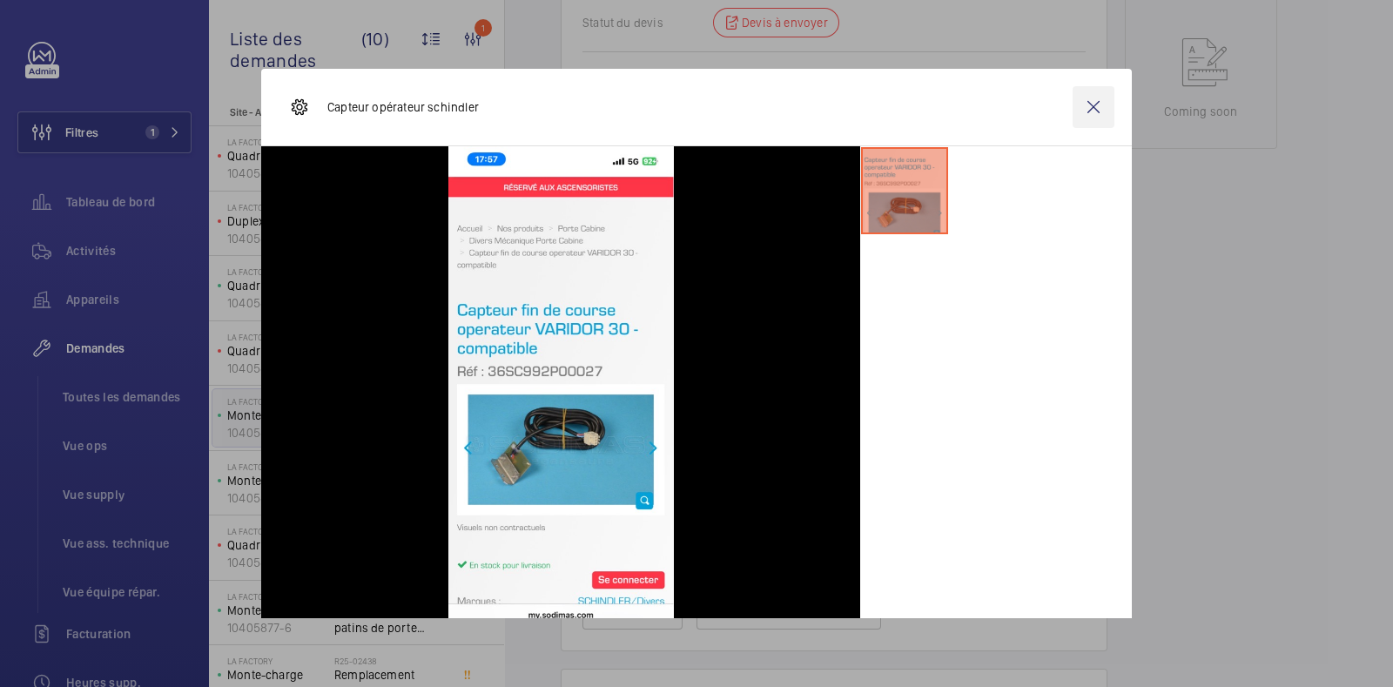
click at [1073, 111] on wm-front-icon-button at bounding box center [1094, 107] width 42 height 42
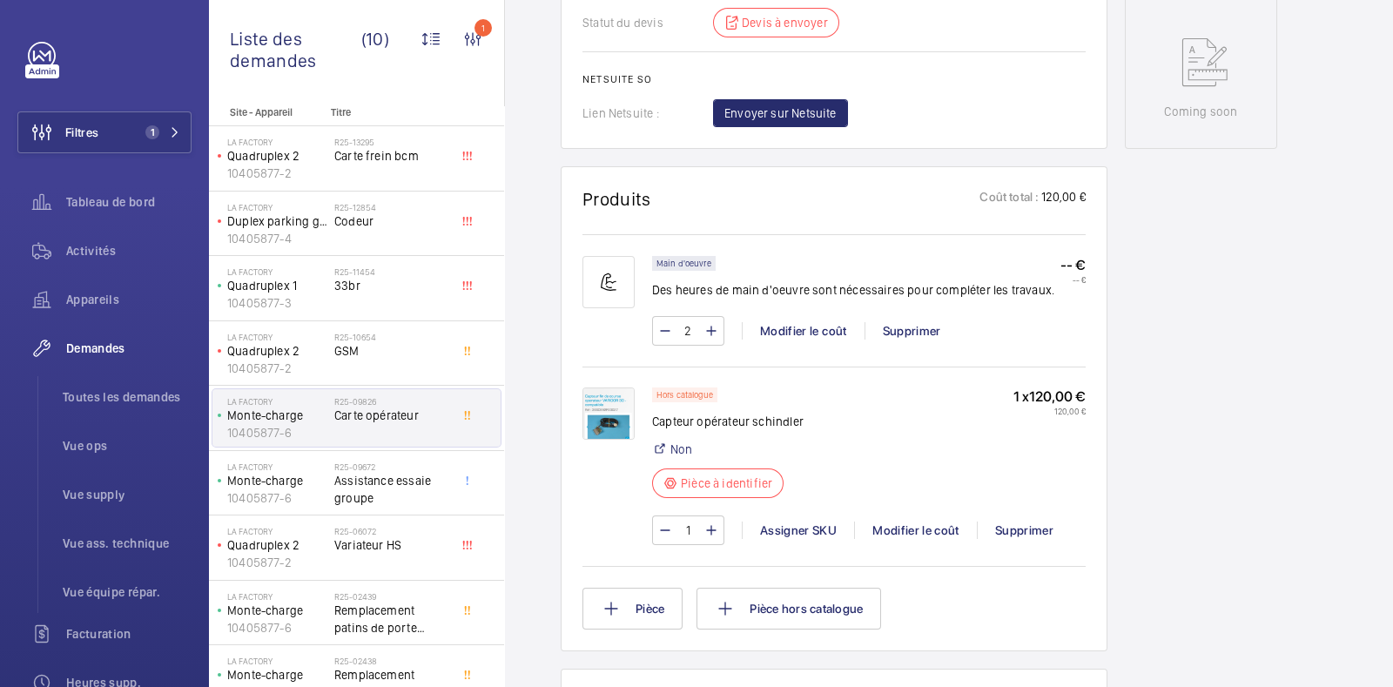
click at [609, 440] on img at bounding box center [608, 413] width 52 height 52
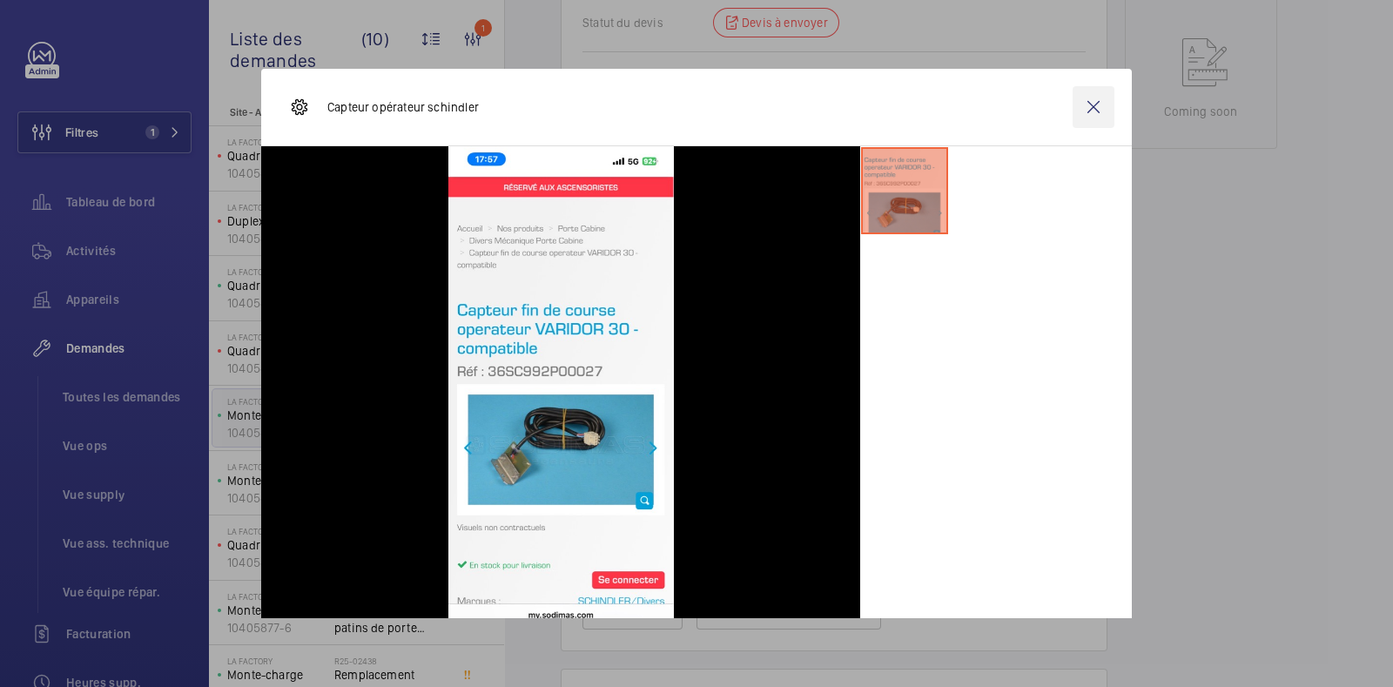
click at [1075, 103] on wm-front-icon-button at bounding box center [1094, 107] width 42 height 42
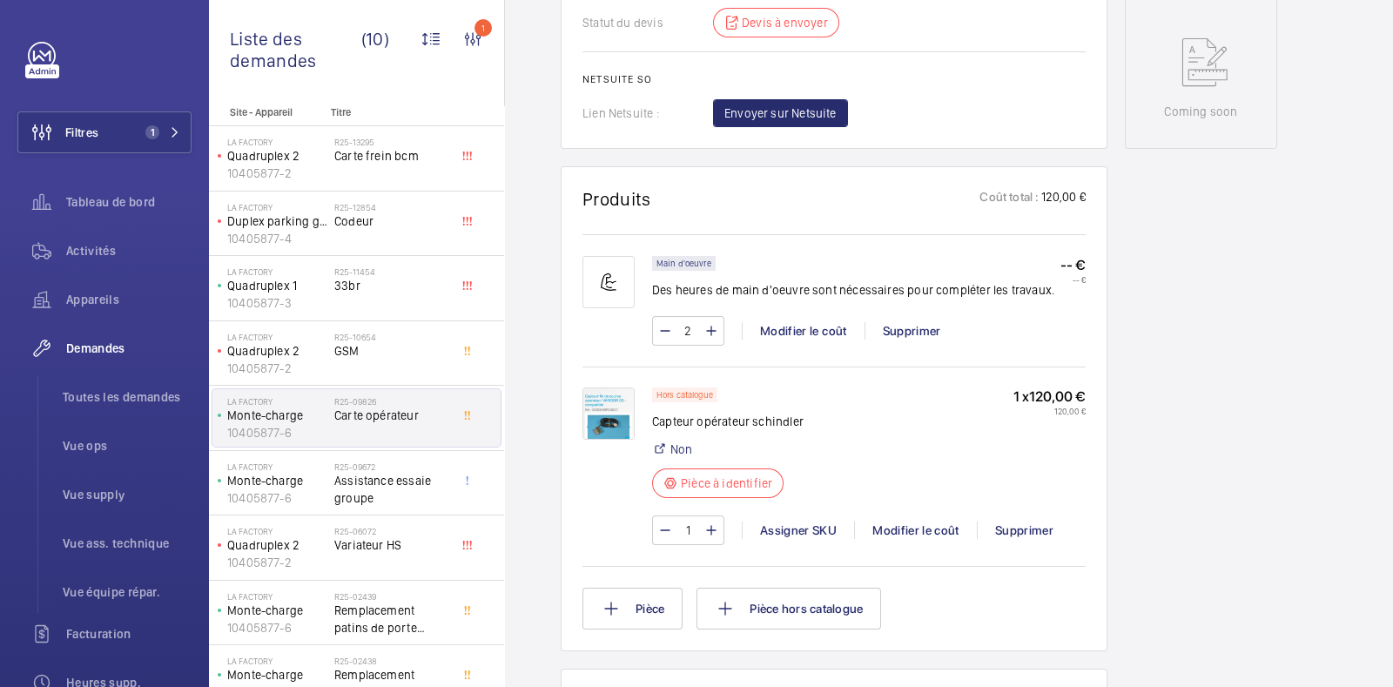
click at [604, 440] on img at bounding box center [608, 413] width 52 height 52
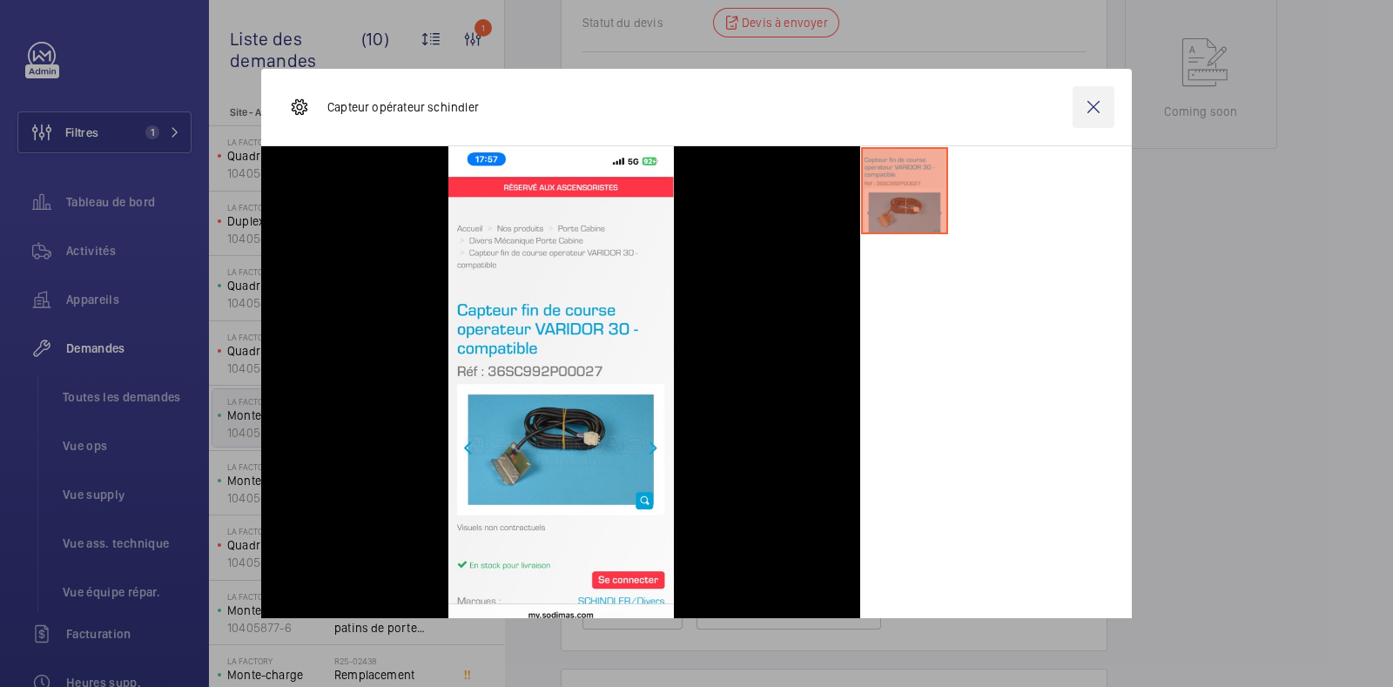
drag, startPoint x: 1081, startPoint y: 111, endPoint x: 1084, endPoint y: 92, distance: 18.5
click at [1081, 110] on wm-front-icon-button at bounding box center [1094, 107] width 42 height 42
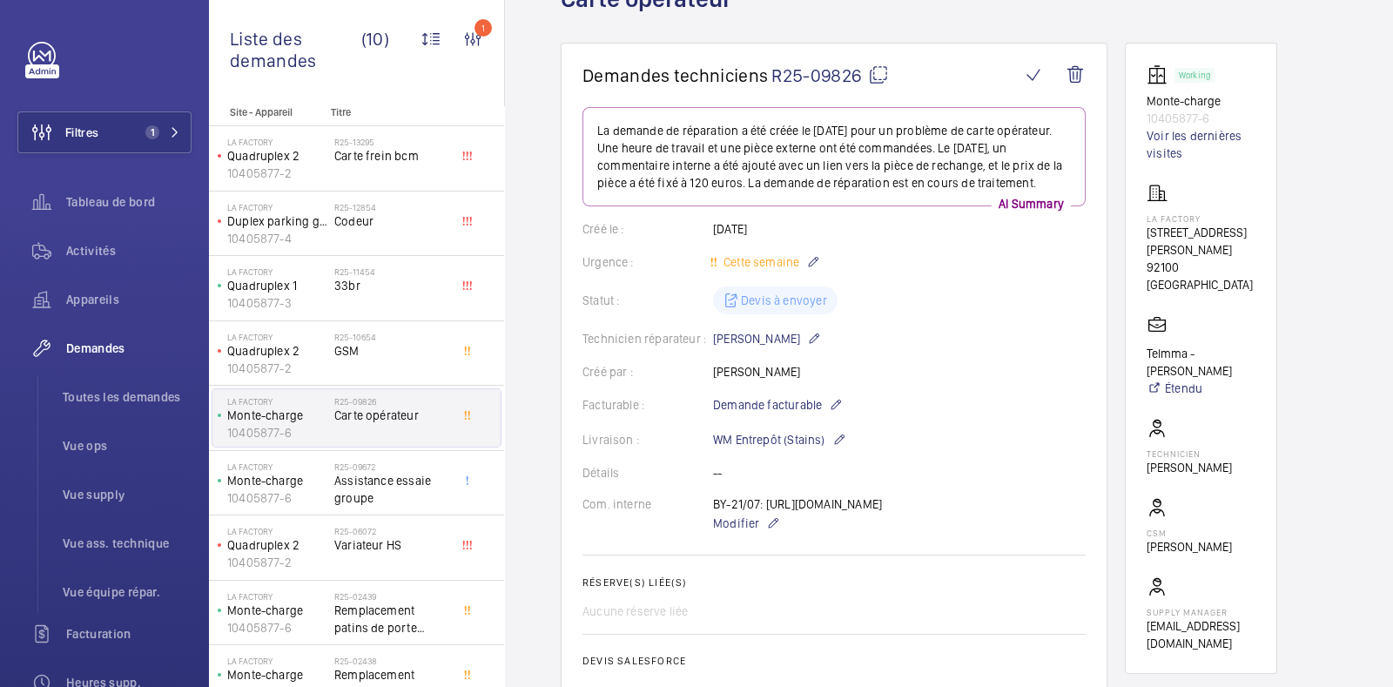
scroll to position [126, 0]
click at [794, 293] on div "Statut : [PERSON_NAME] à envoyer" at bounding box center [833, 301] width 503 height 28
click at [727, 302] on div "Statut : [PERSON_NAME] à envoyer" at bounding box center [833, 301] width 503 height 28
click at [969, 324] on wm-front-card-body "La demande de réparation a été créée le [DATE] pour un problème de carte opérat…" at bounding box center [833, 498] width 503 height 780
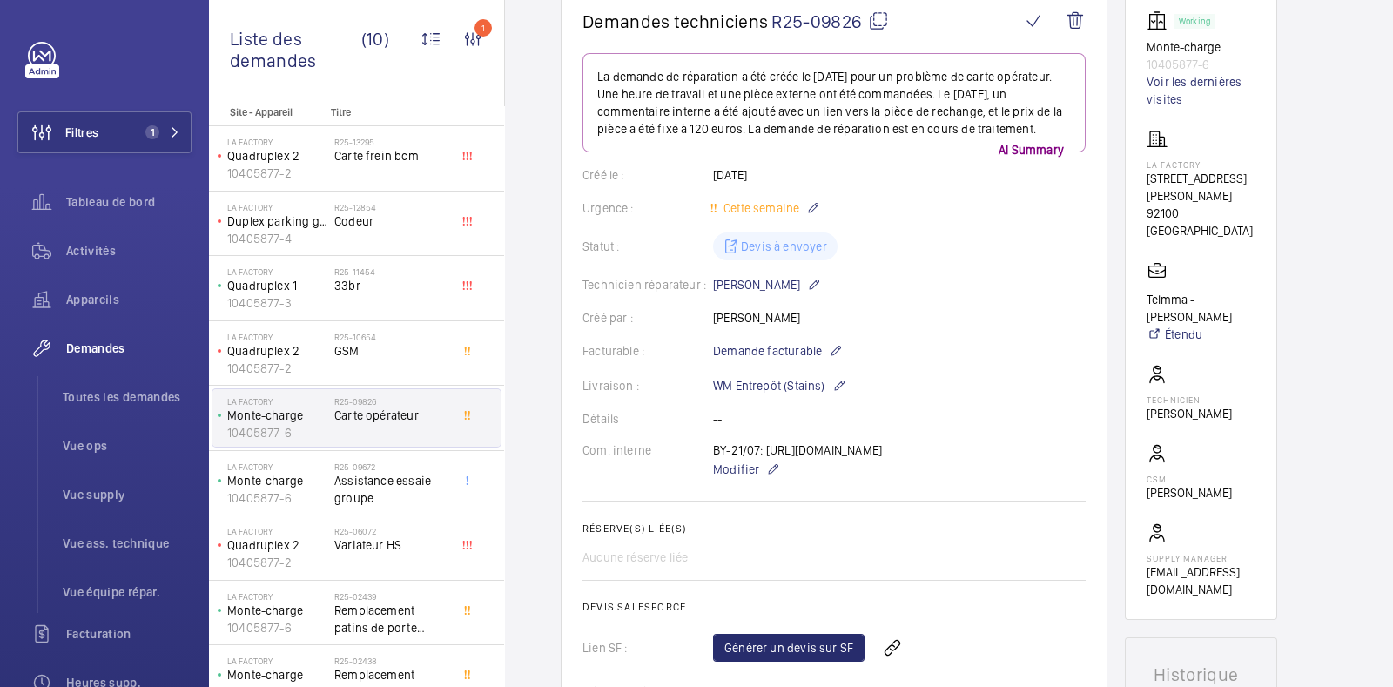
scroll to position [44, 0]
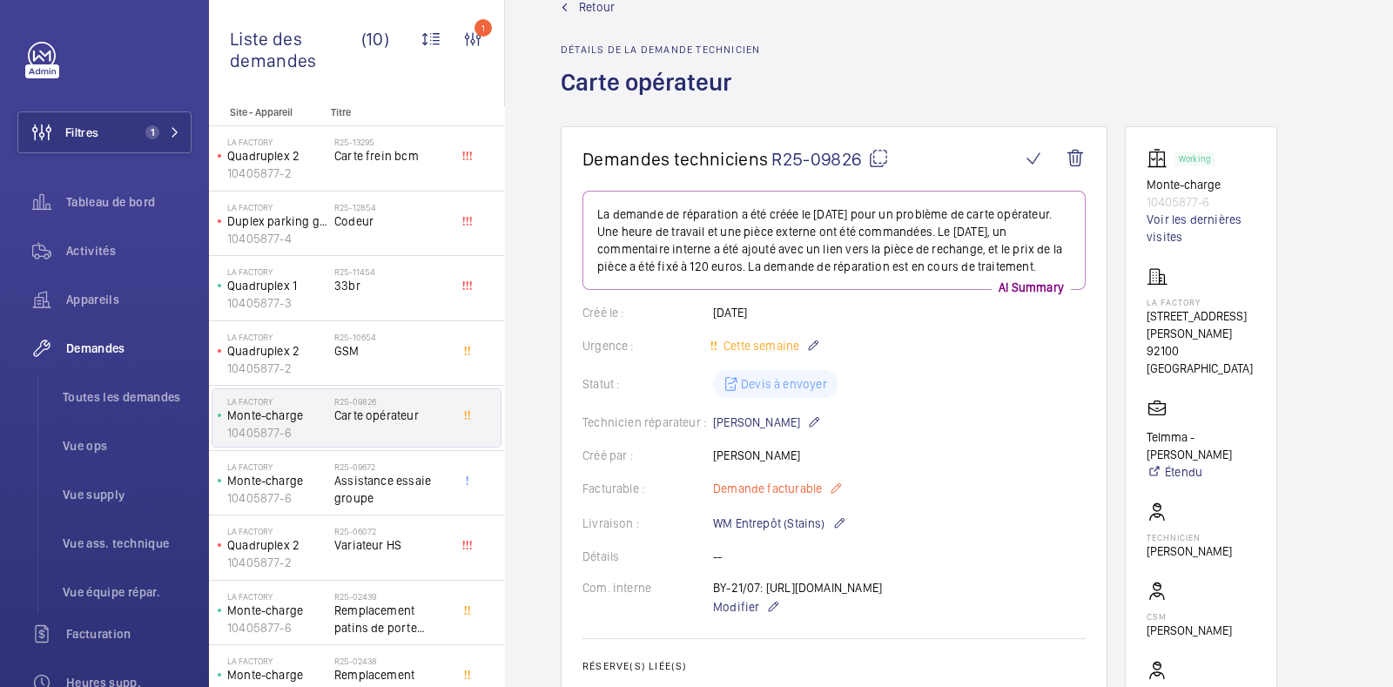
click at [832, 488] on mat-icon at bounding box center [836, 488] width 14 height 21
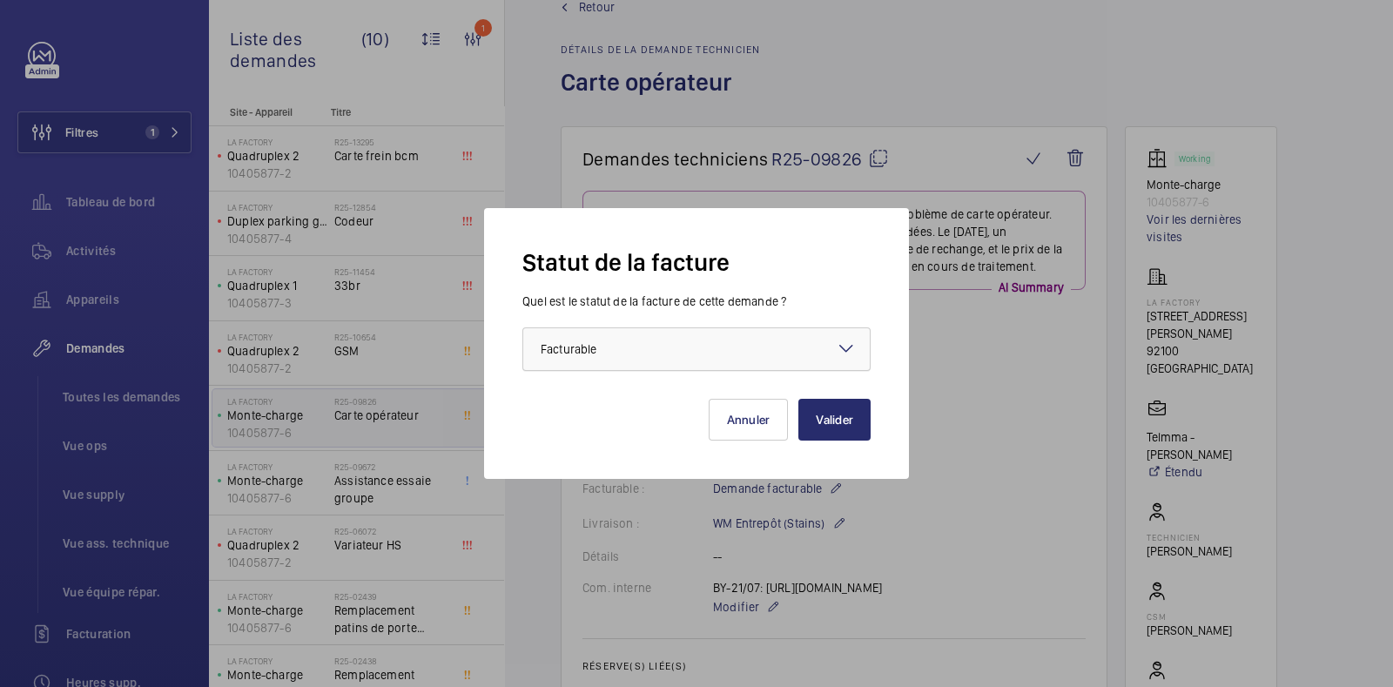
click at [689, 353] on div at bounding box center [696, 349] width 346 height 42
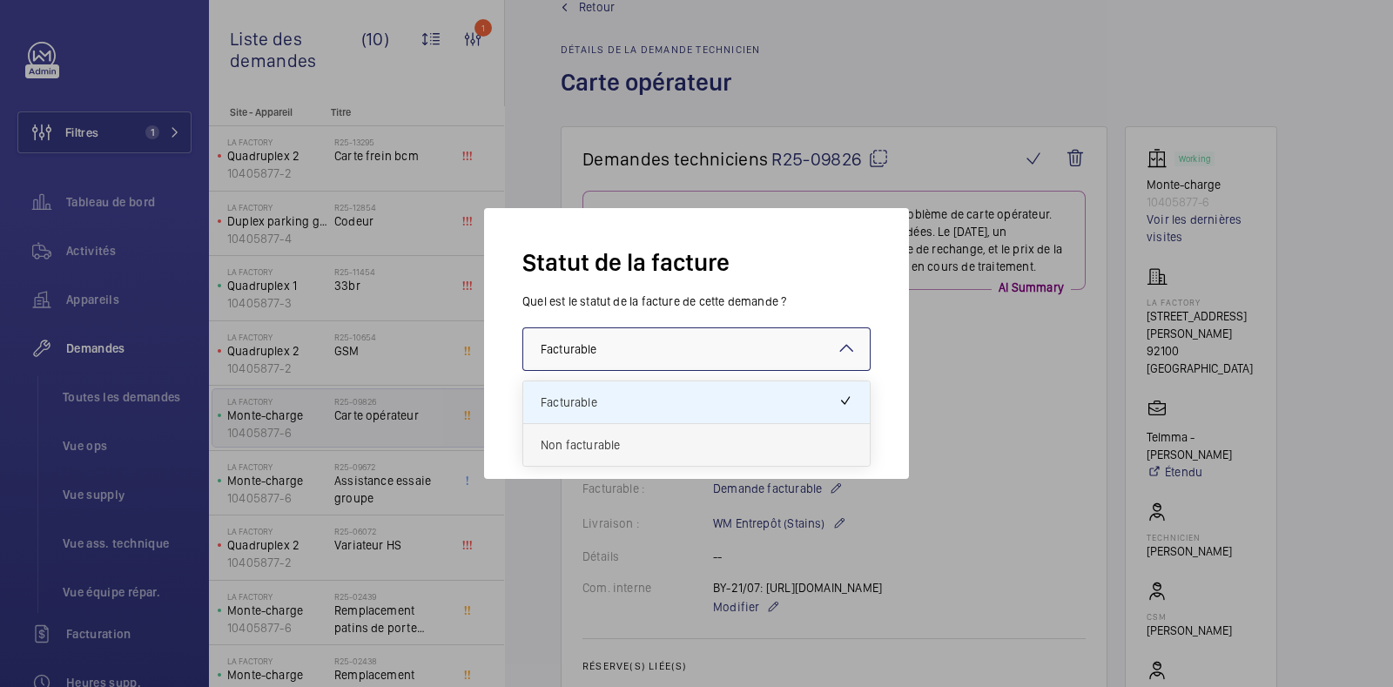
click at [616, 437] on span "Non facturable" at bounding box center [697, 444] width 312 height 17
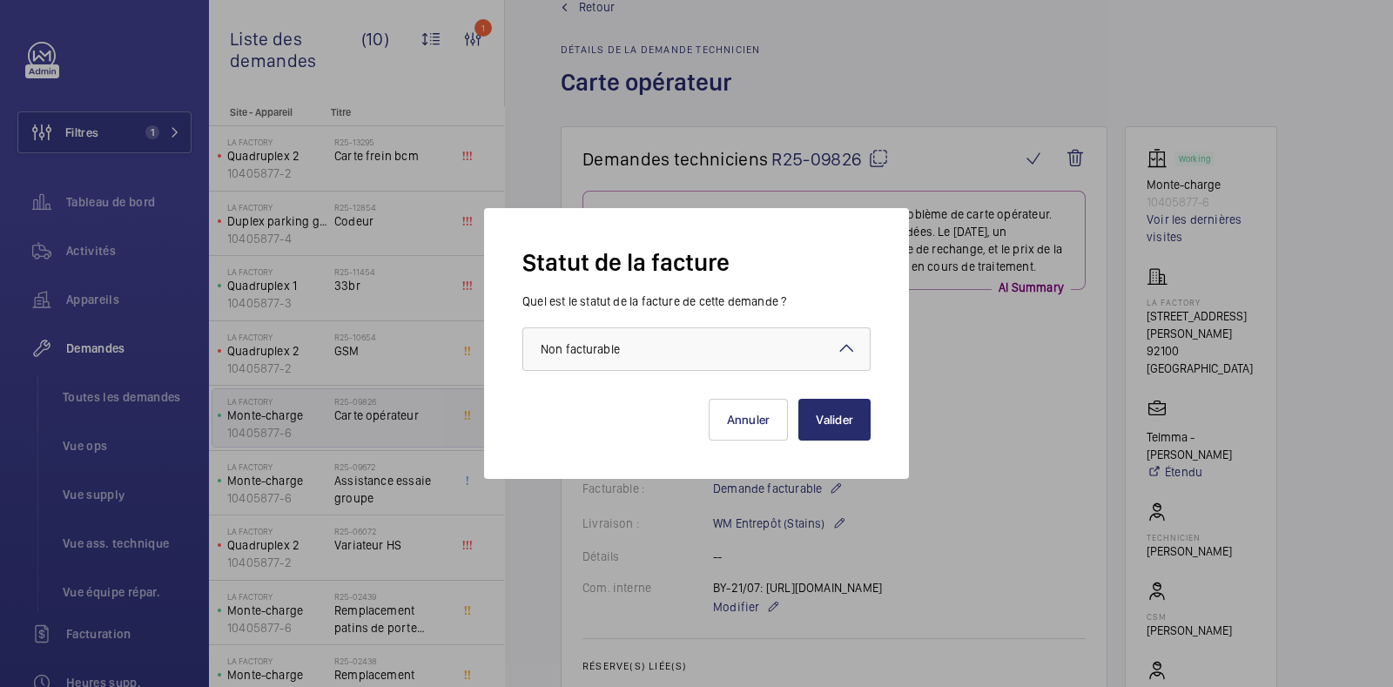
click at [894, 414] on div "Statut de la facture Quel est le statut de la facture de cette demande ? Faites…" at bounding box center [696, 343] width 425 height 271
click at [847, 415] on button "Valider" at bounding box center [834, 420] width 72 height 42
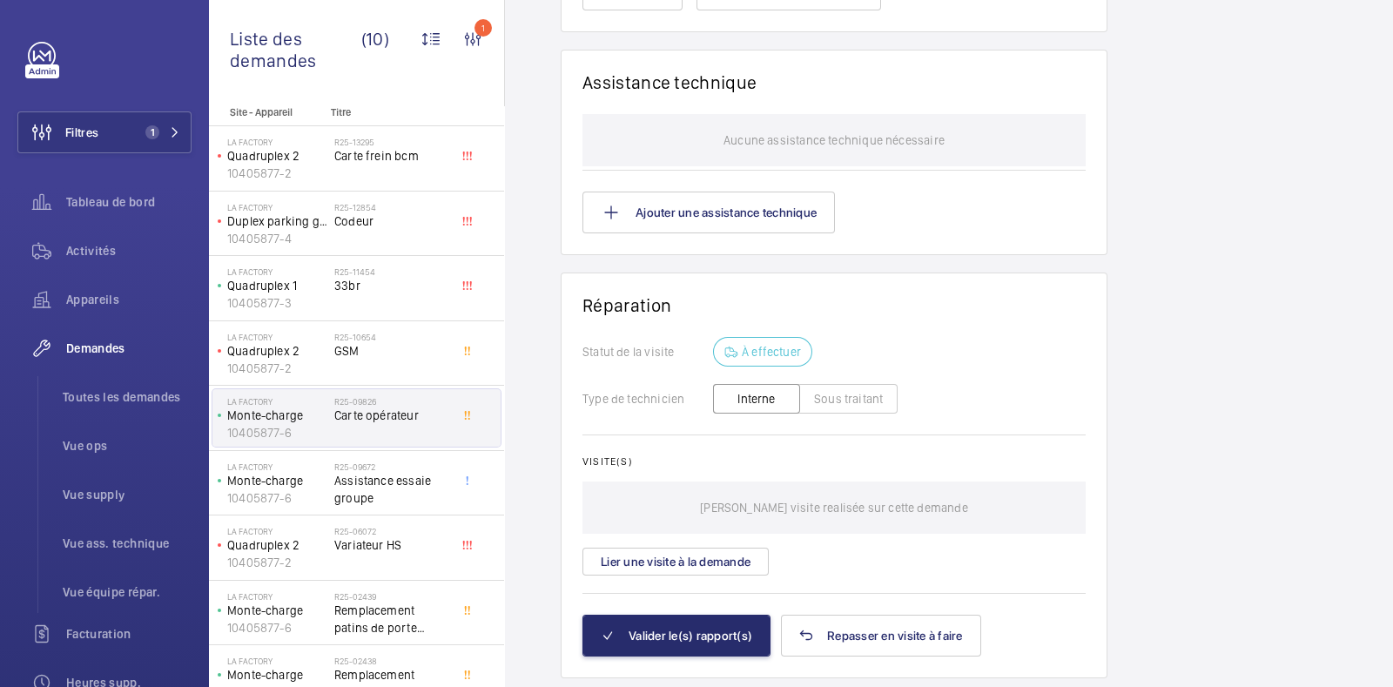
scroll to position [1514, 0]
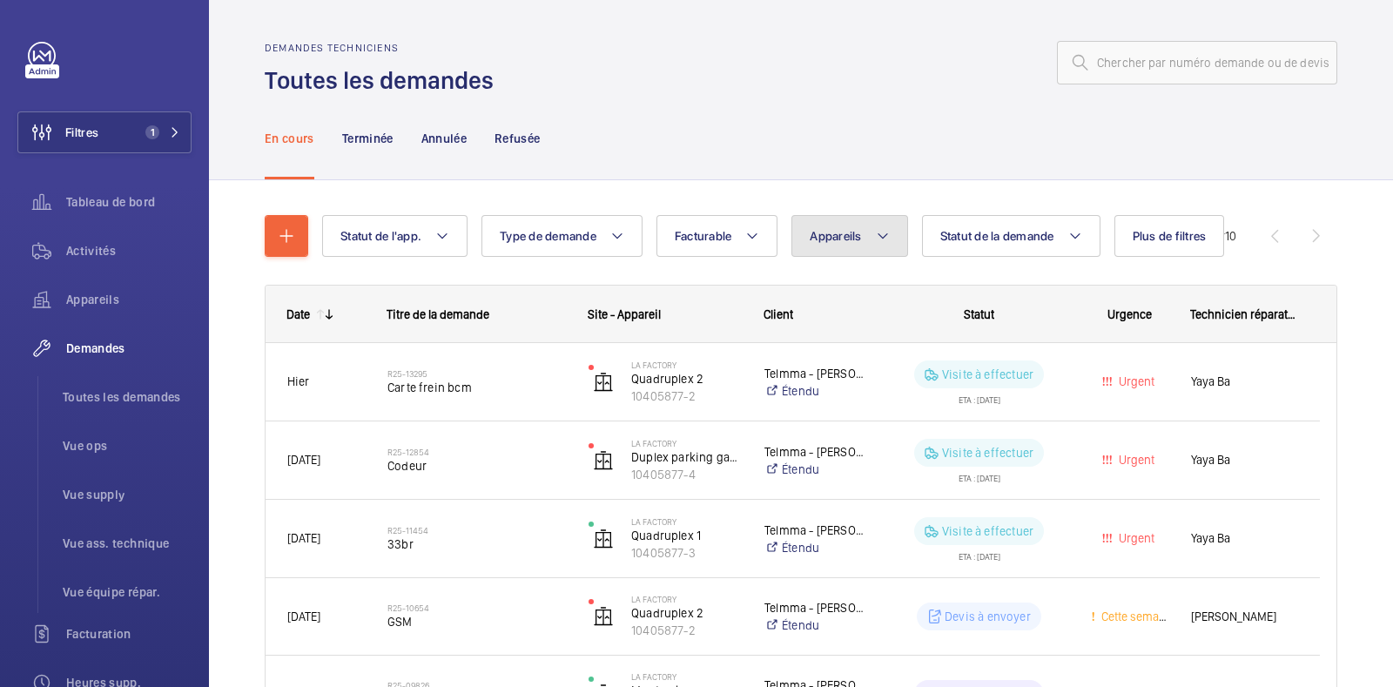
click at [861, 239] on span "Appareils" at bounding box center [835, 236] width 51 height 14
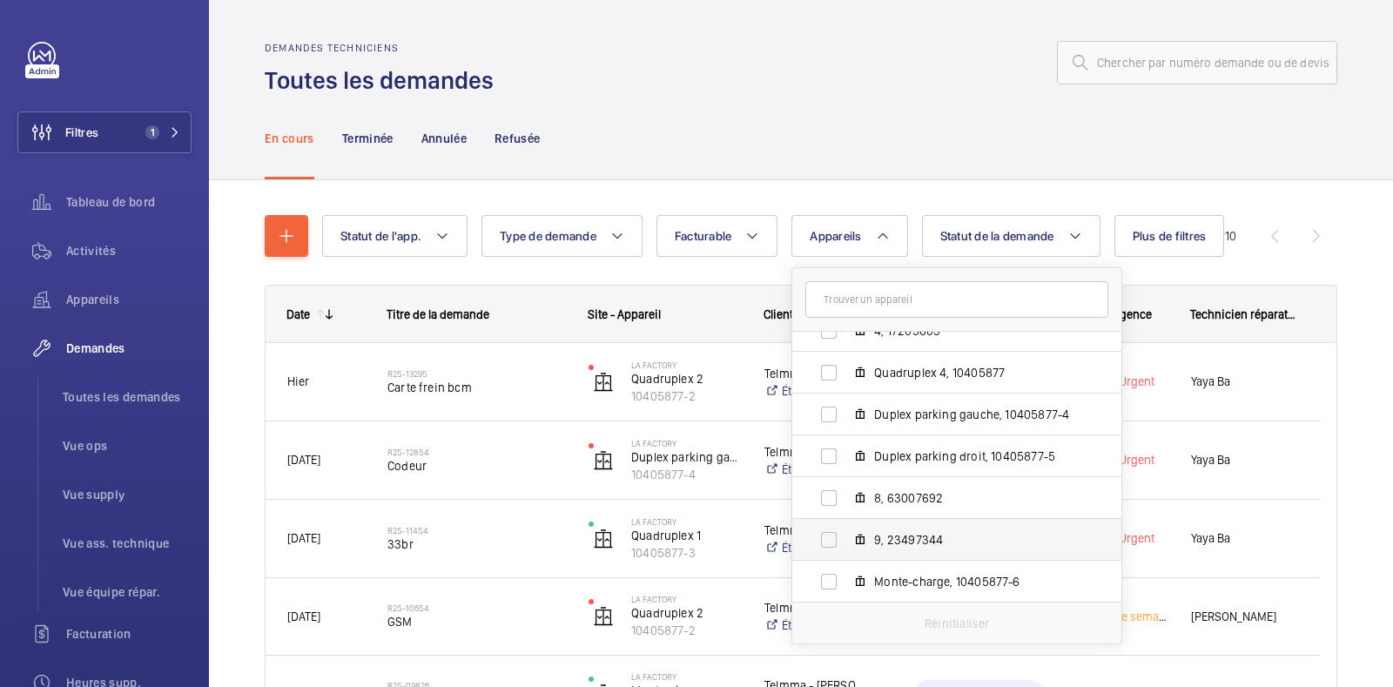
scroll to position [189, 0]
click at [892, 584] on span "Monte-charge, 10405877-6" at bounding box center [975, 581] width 202 height 17
click at [846, 584] on input "Monte-charge, 10405877-6" at bounding box center [828, 581] width 35 height 35
checkbox input "true"
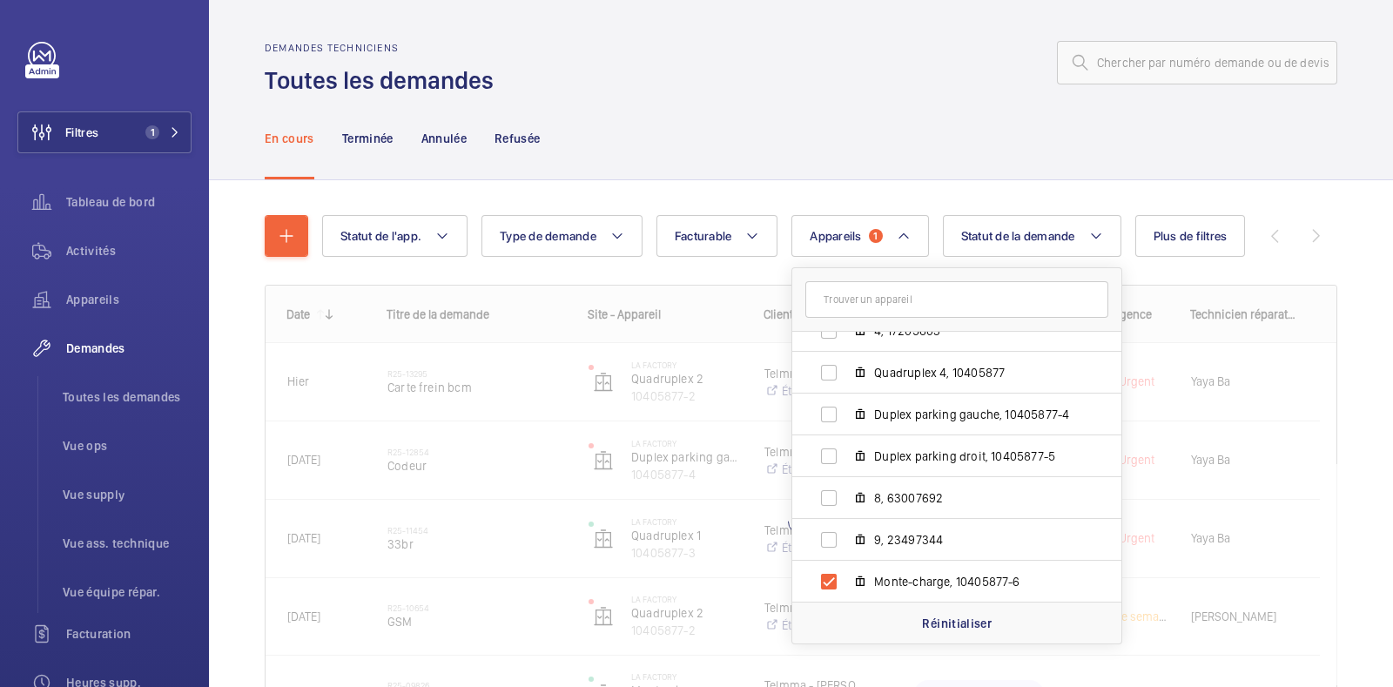
click at [754, 94] on div "Demandes techniciens Toutes les demandes" at bounding box center [801, 69] width 1073 height 55
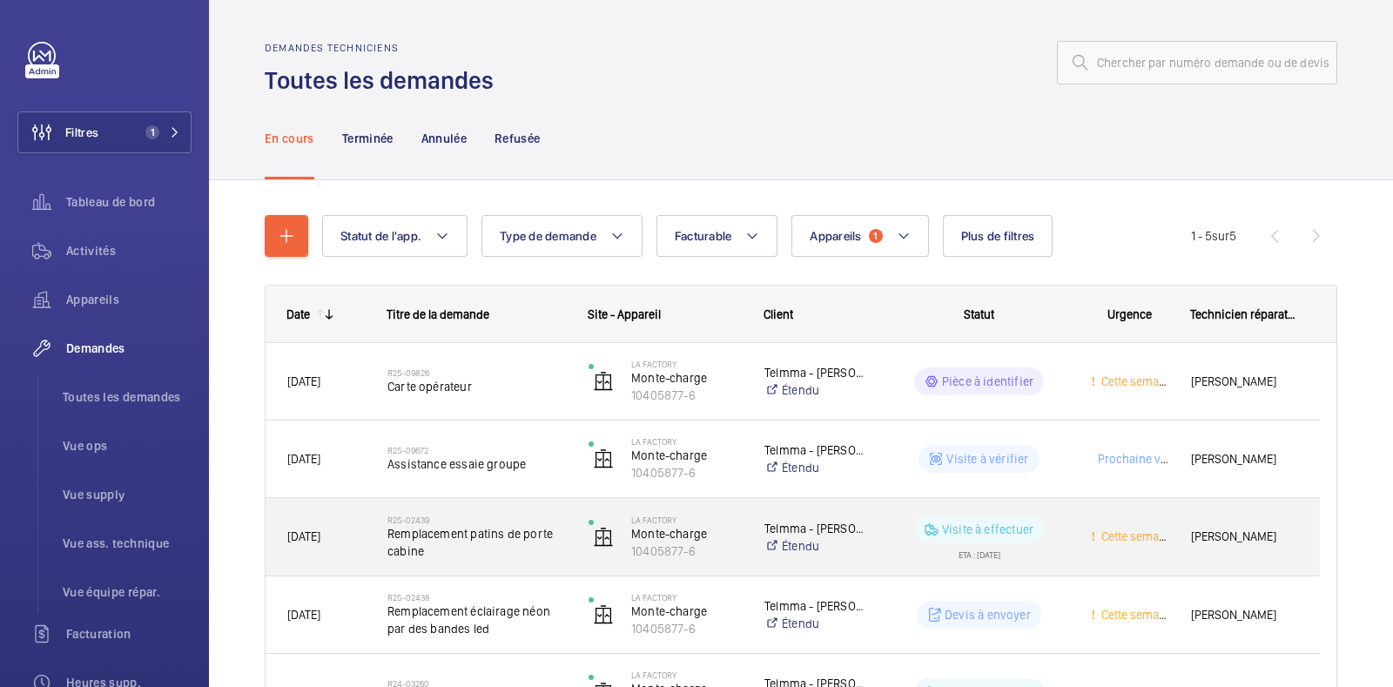
scroll to position [108, 0]
